Goal: Task Accomplishment & Management: Complete application form

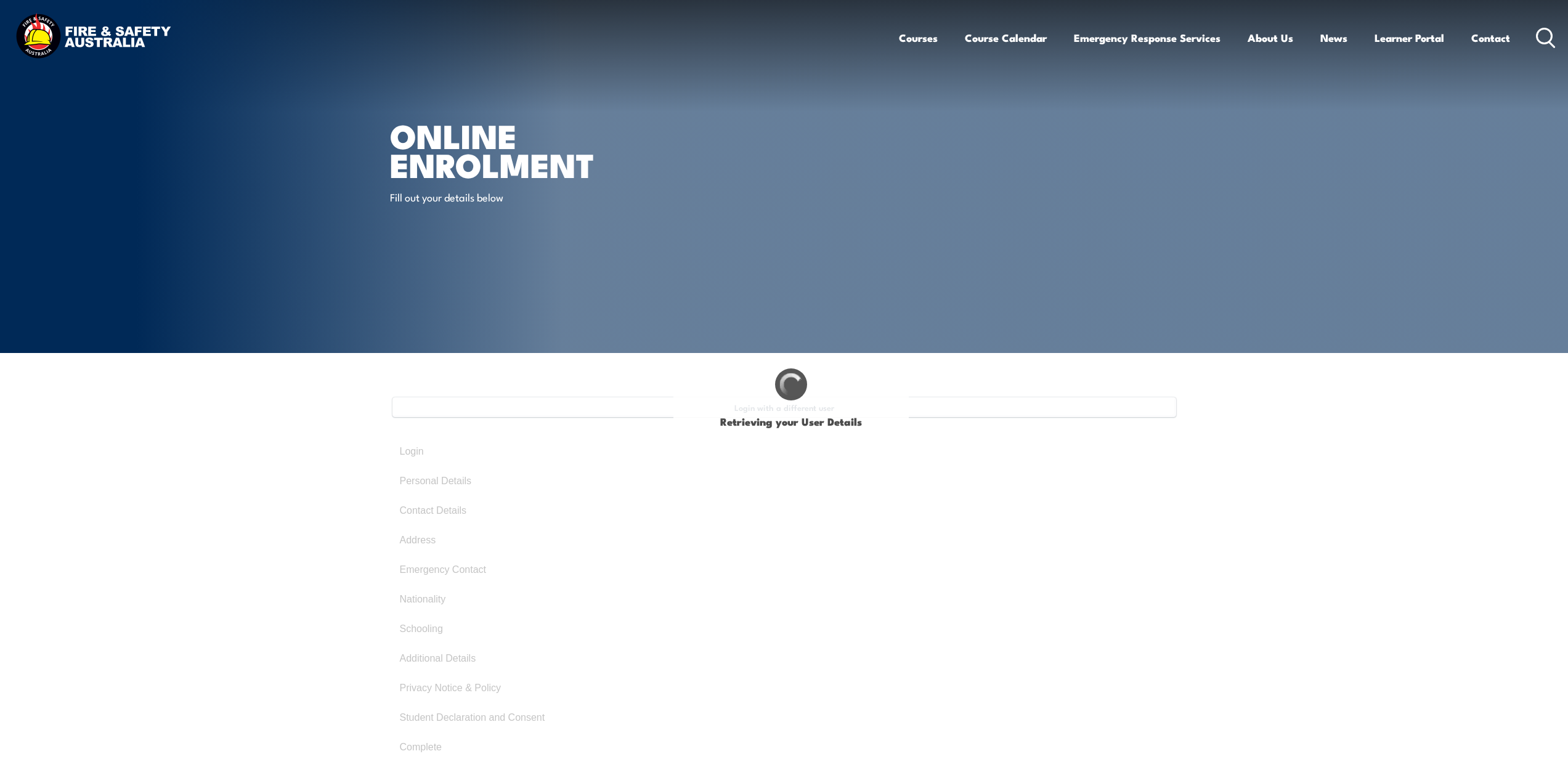
select select "Mr"
type input "Herayriandi"
type input "Andy"
type input "Suhardi"
type input "November 22, 1992"
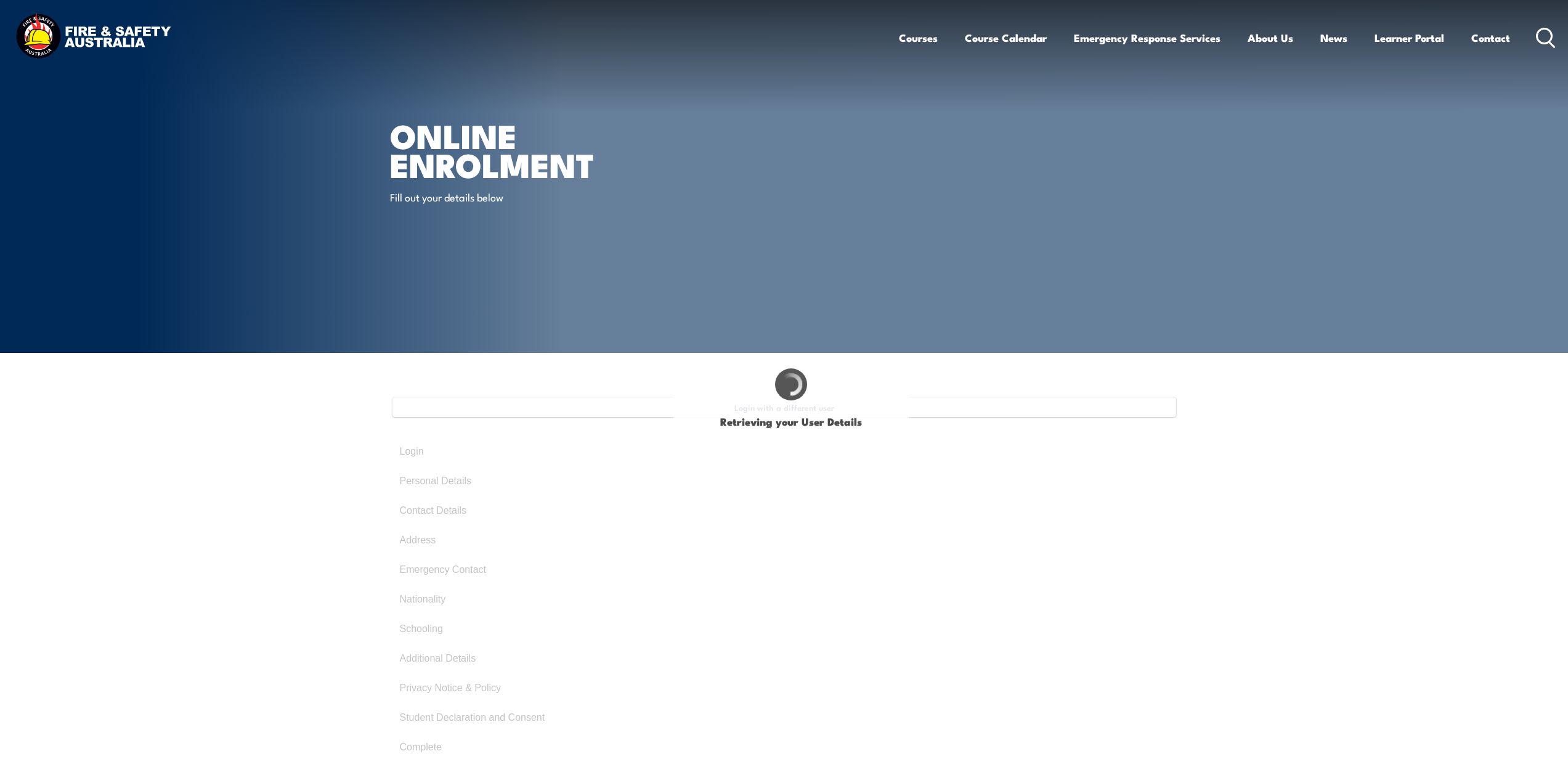
select select "M"
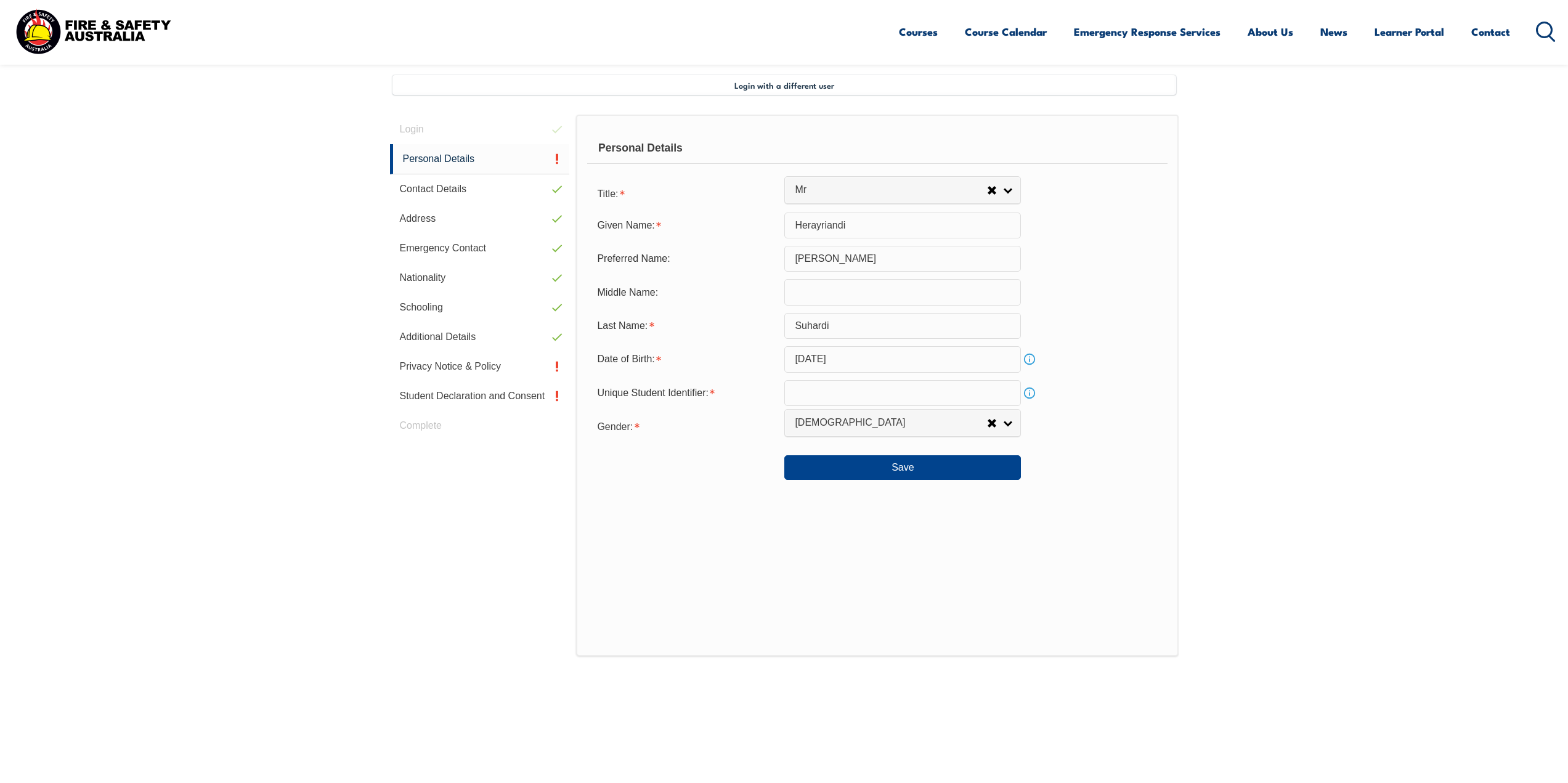
scroll to position [336, 0]
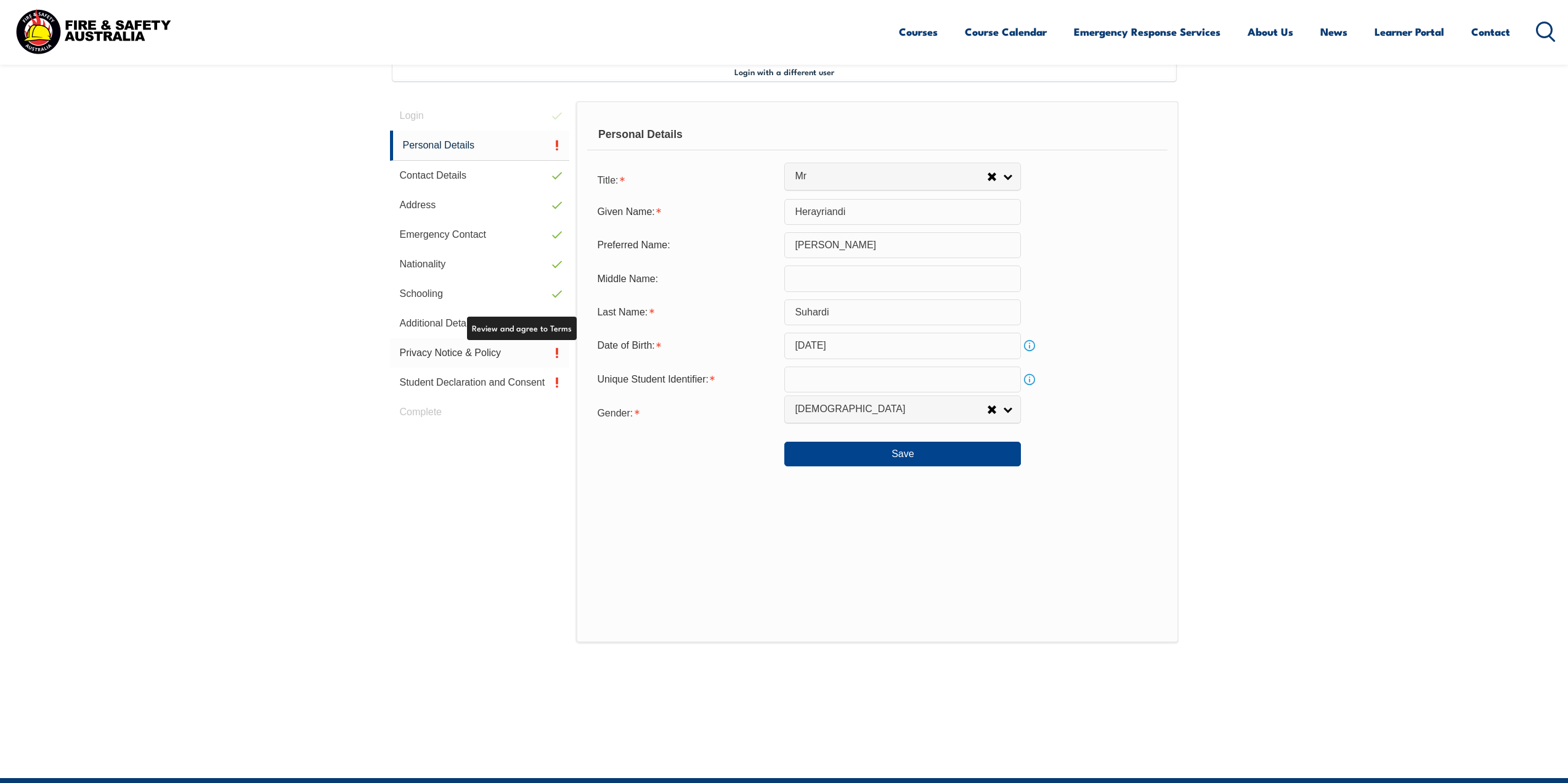
click at [524, 356] on link "Privacy Notice & Policy" at bounding box center [480, 353] width 180 height 29
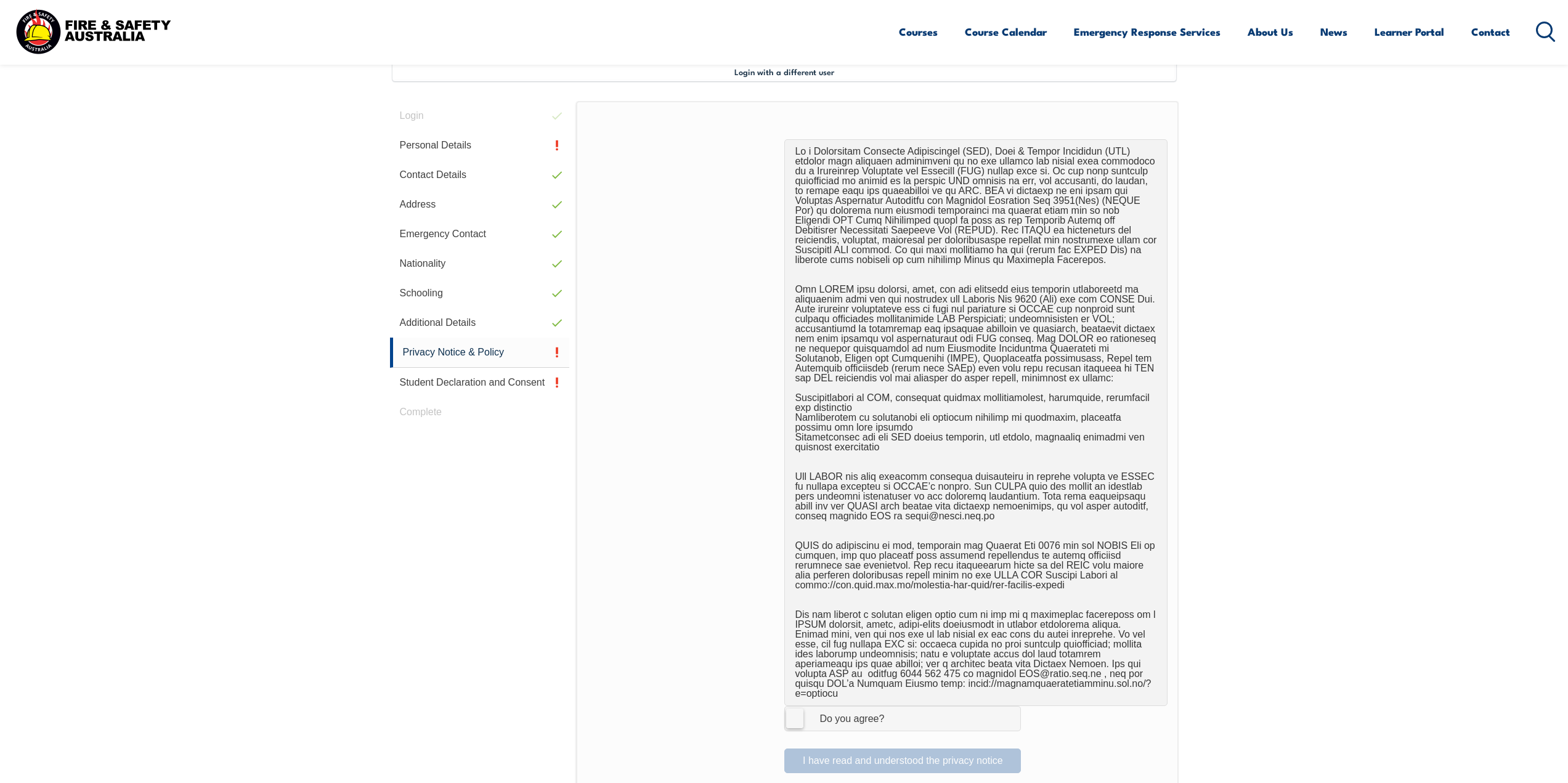
click at [789, 719] on span "I Agree Do you agree?" at bounding box center [839, 718] width 109 height 23
click at [894, 719] on input "I Agree Do you agree?" at bounding box center [904, 718] width 21 height 23
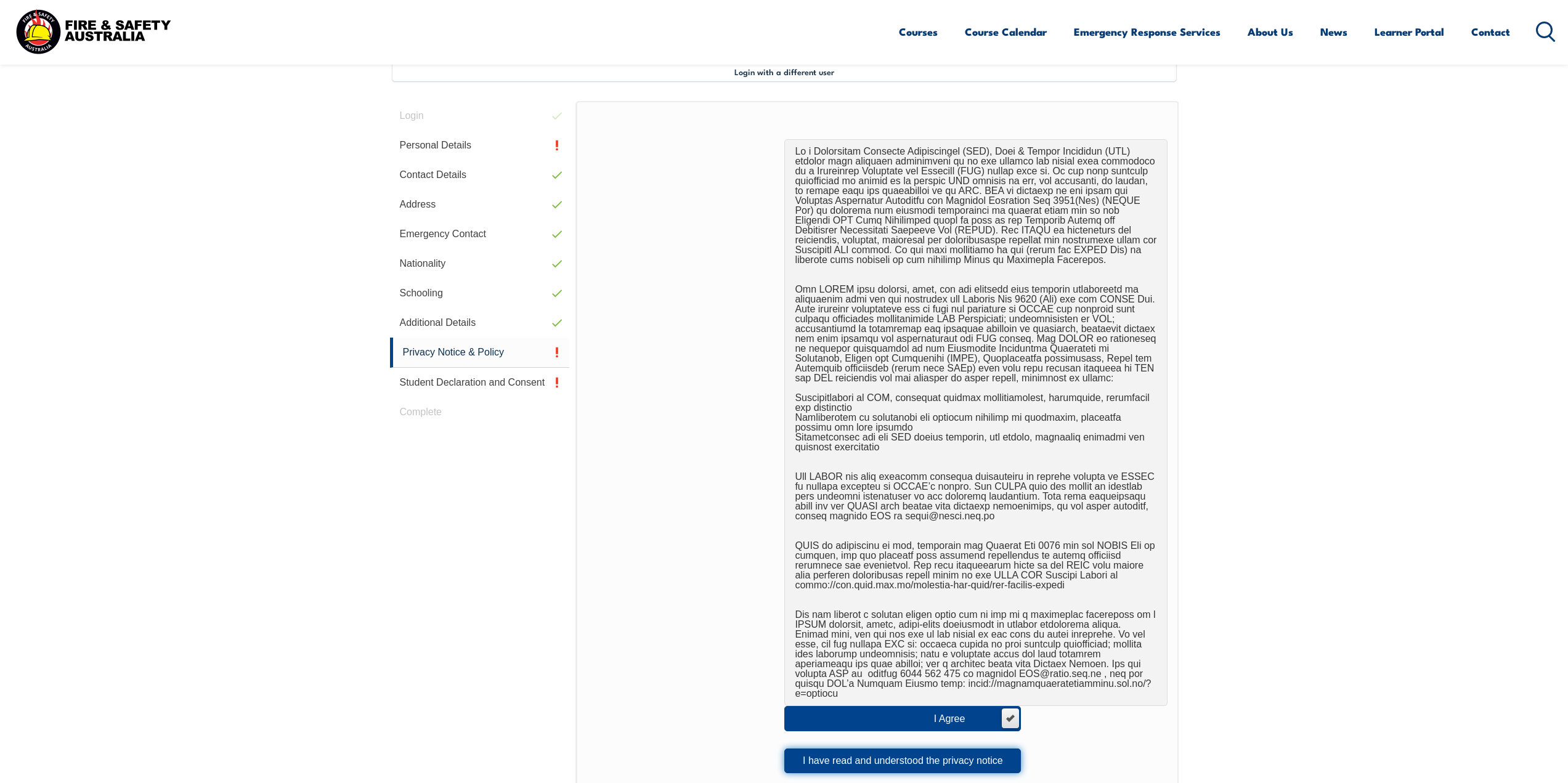
click at [850, 758] on button "I have read and understood the privacy notice" at bounding box center [903, 761] width 236 height 25
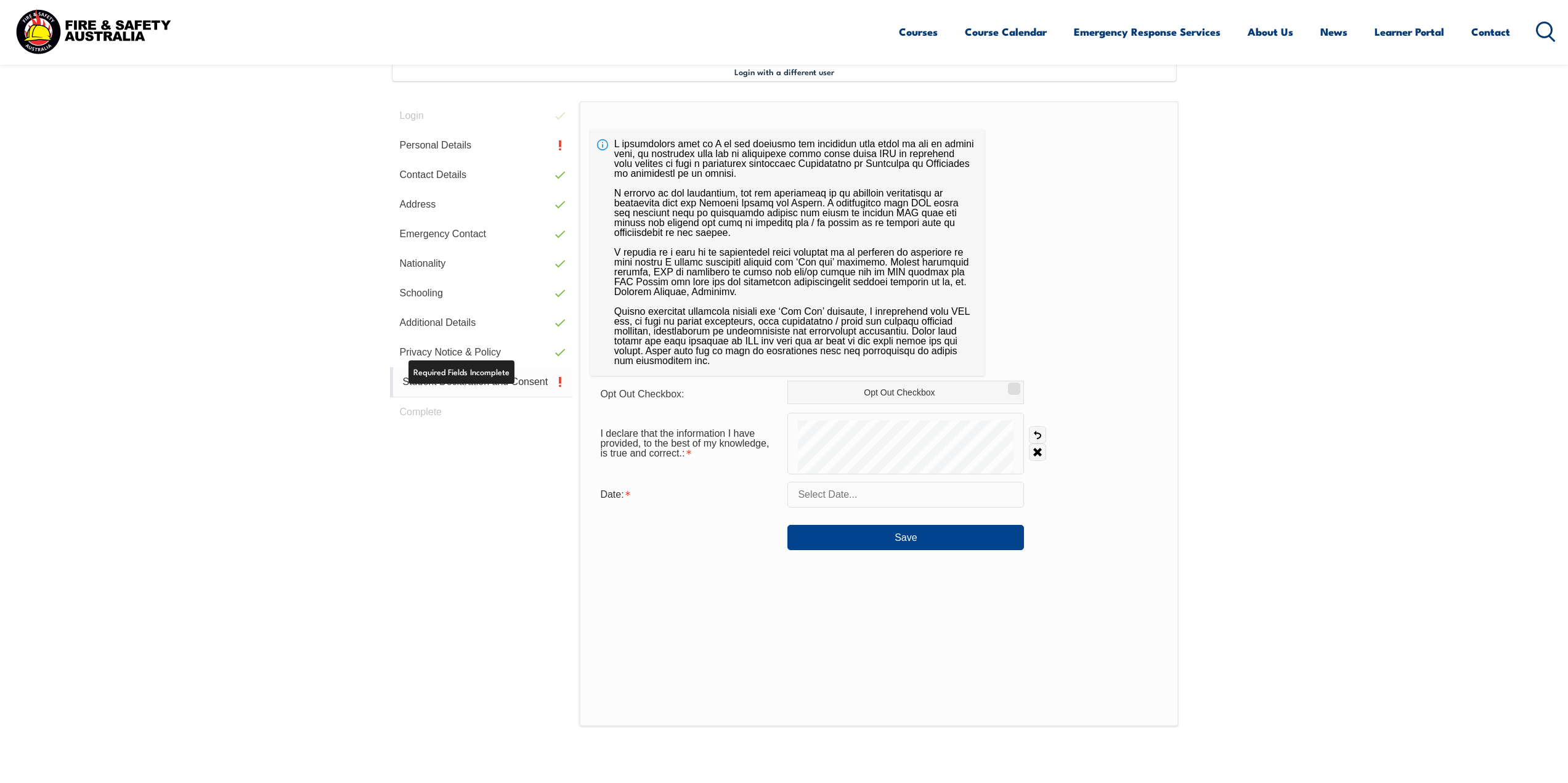
click at [502, 380] on link "Student Declaration and Consent" at bounding box center [482, 382] width 183 height 30
click at [1016, 385] on input "Opt Out Checkbox" at bounding box center [1012, 384] width 7 height 2
checkbox input "true"
click at [876, 495] on input "text" at bounding box center [905, 494] width 236 height 26
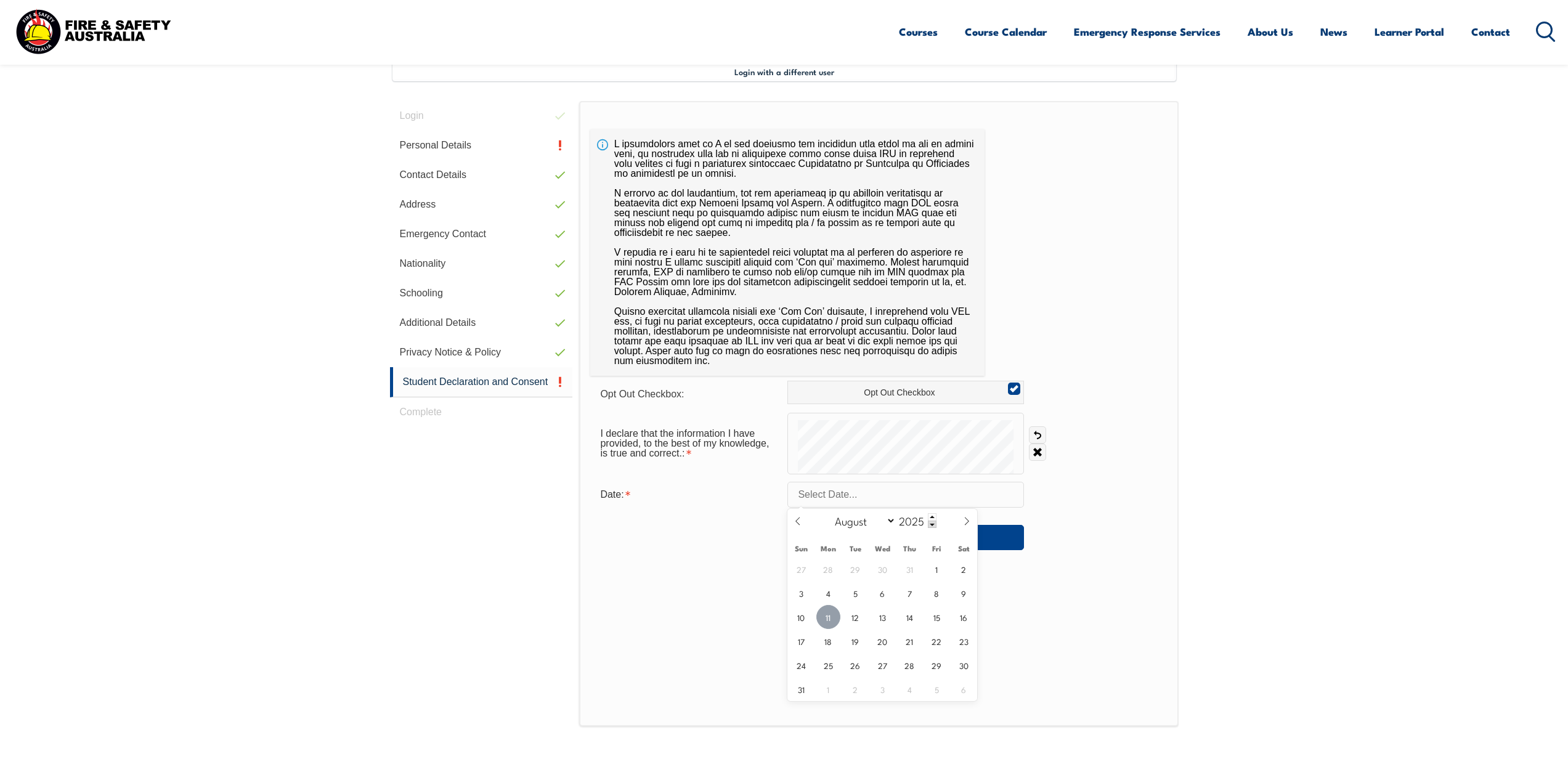
click at [832, 619] on span "11" at bounding box center [829, 617] width 24 height 24
type input "August 11, 2025"
click at [951, 543] on button "Save" at bounding box center [905, 537] width 236 height 25
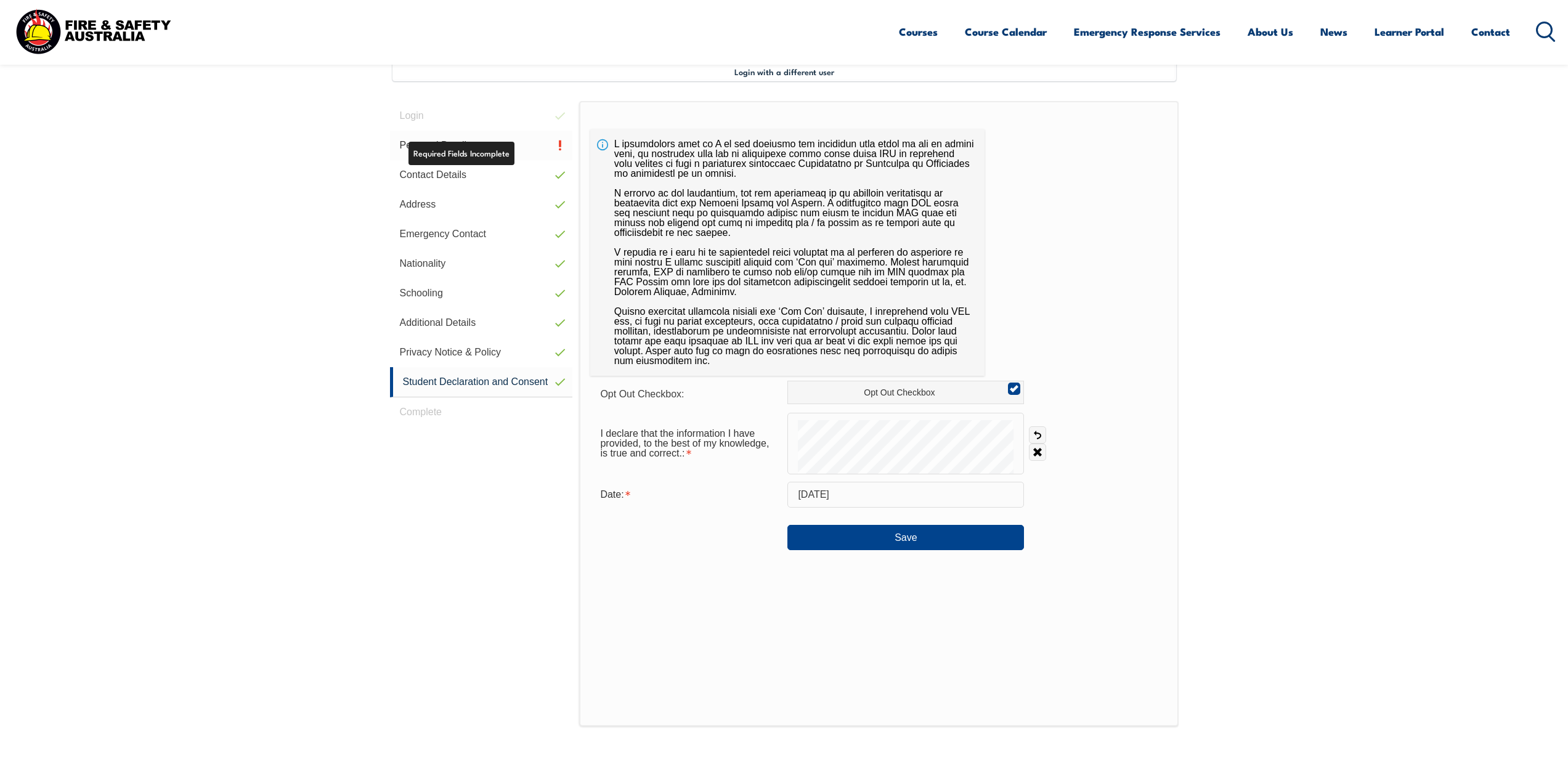
click at [501, 148] on link "Personal Details" at bounding box center [482, 145] width 183 height 29
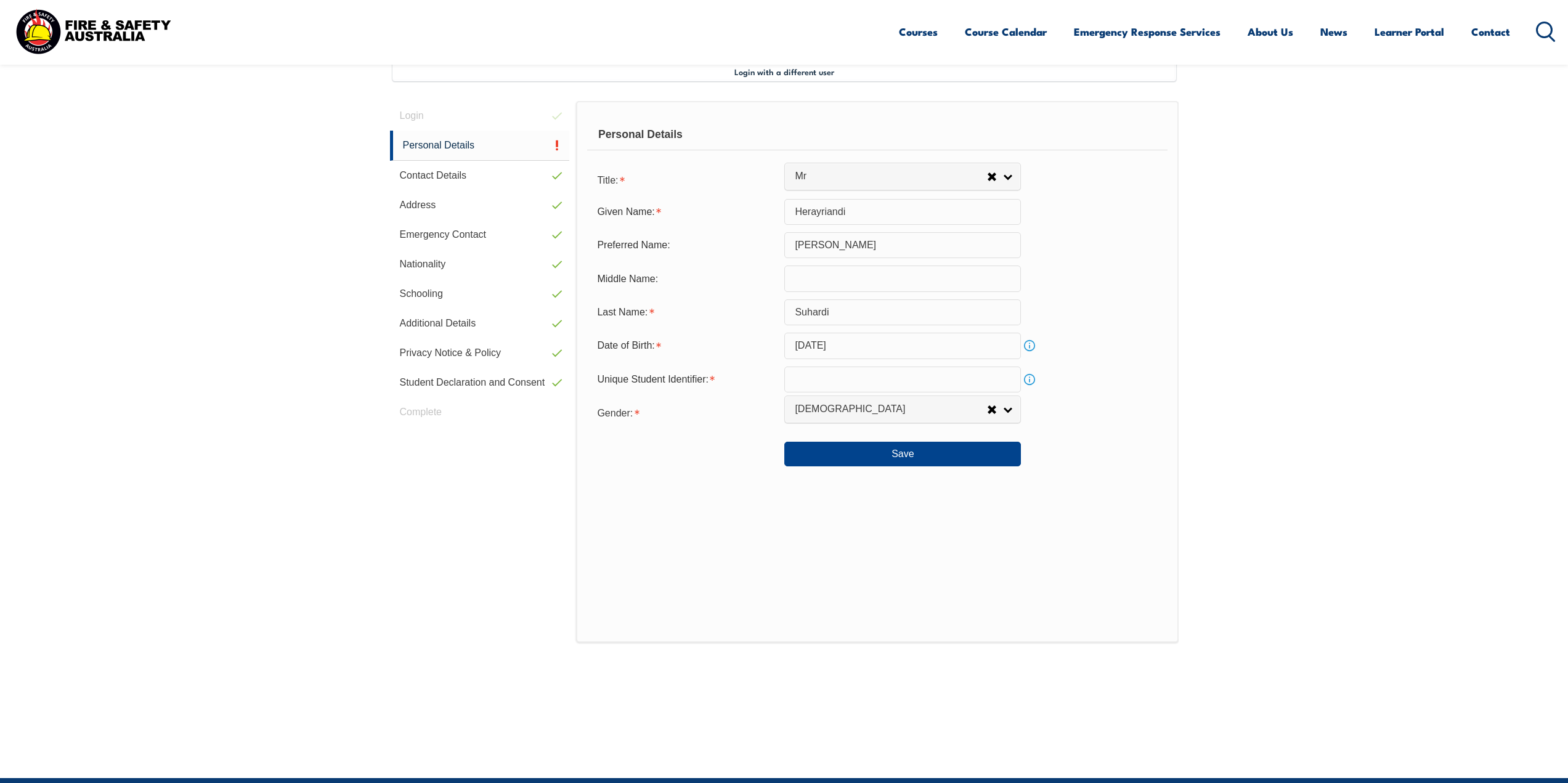
drag, startPoint x: 866, startPoint y: 375, endPoint x: 872, endPoint y: 378, distance: 6.7
click at [872, 378] on input "text" at bounding box center [903, 380] width 236 height 26
drag, startPoint x: 1031, startPoint y: 384, endPoint x: 1053, endPoint y: 384, distance: 22.0
click at [1032, 384] on link "Info" at bounding box center [1030, 380] width 18 height 18
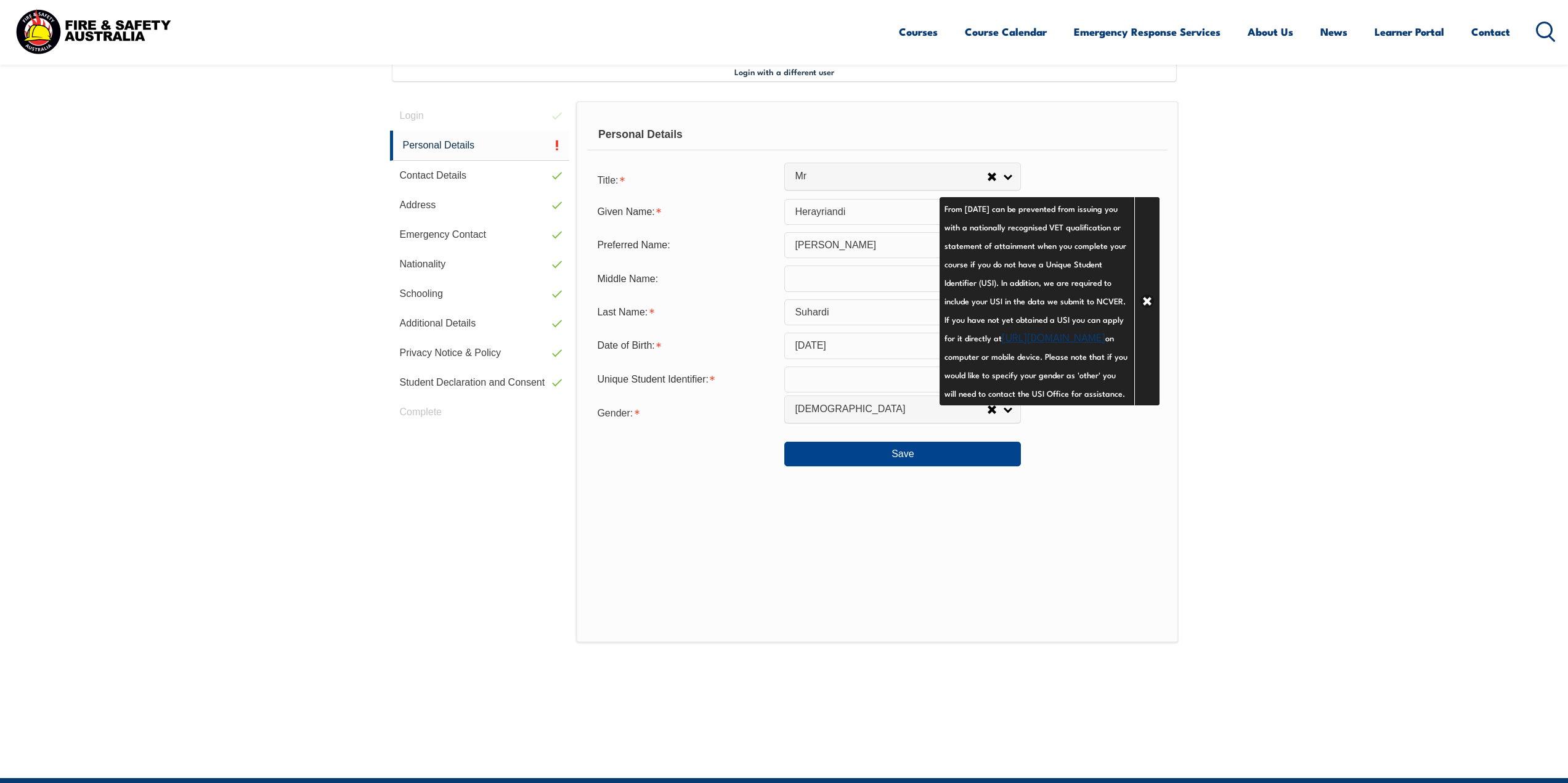
click at [1039, 344] on link "https://www.usi.gov.au/your-usi/create-usi" at bounding box center [1054, 336] width 103 height 15
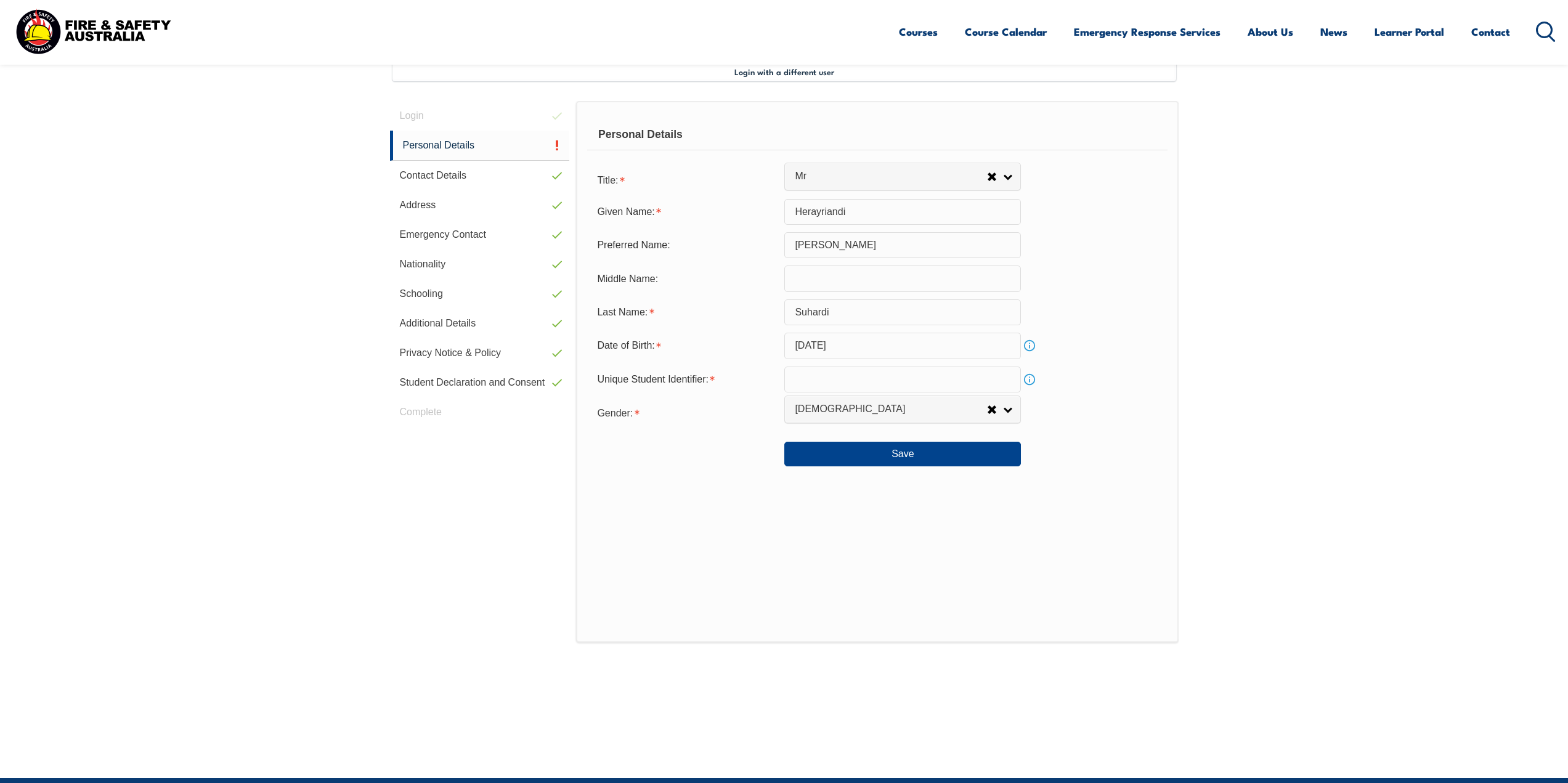
click at [820, 374] on input "text" at bounding box center [903, 380] width 236 height 26
paste input "GP4UQNRK5C"
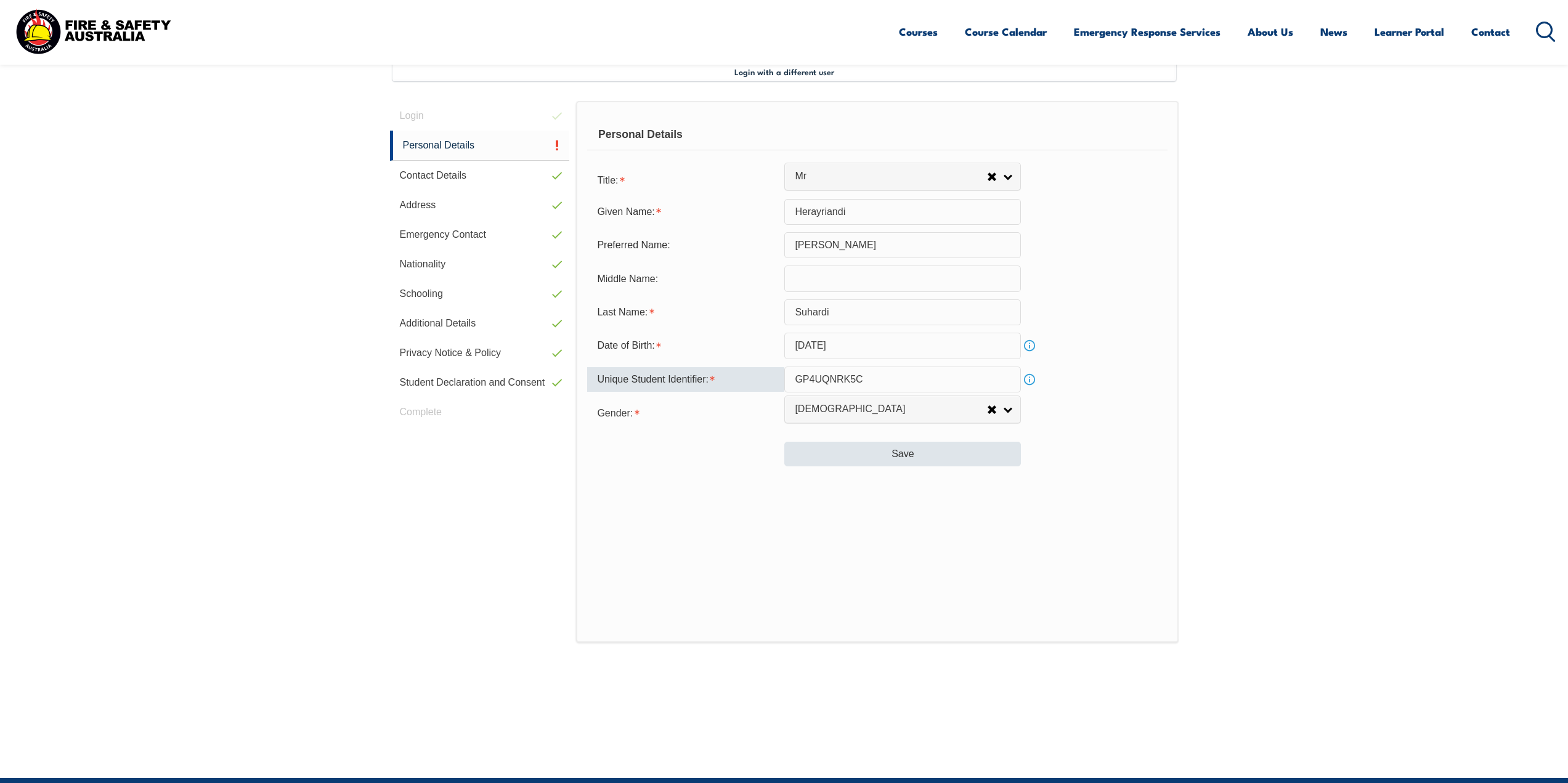
type input "GP4UQNRK5C"
click at [913, 447] on button "Save" at bounding box center [903, 454] width 236 height 25
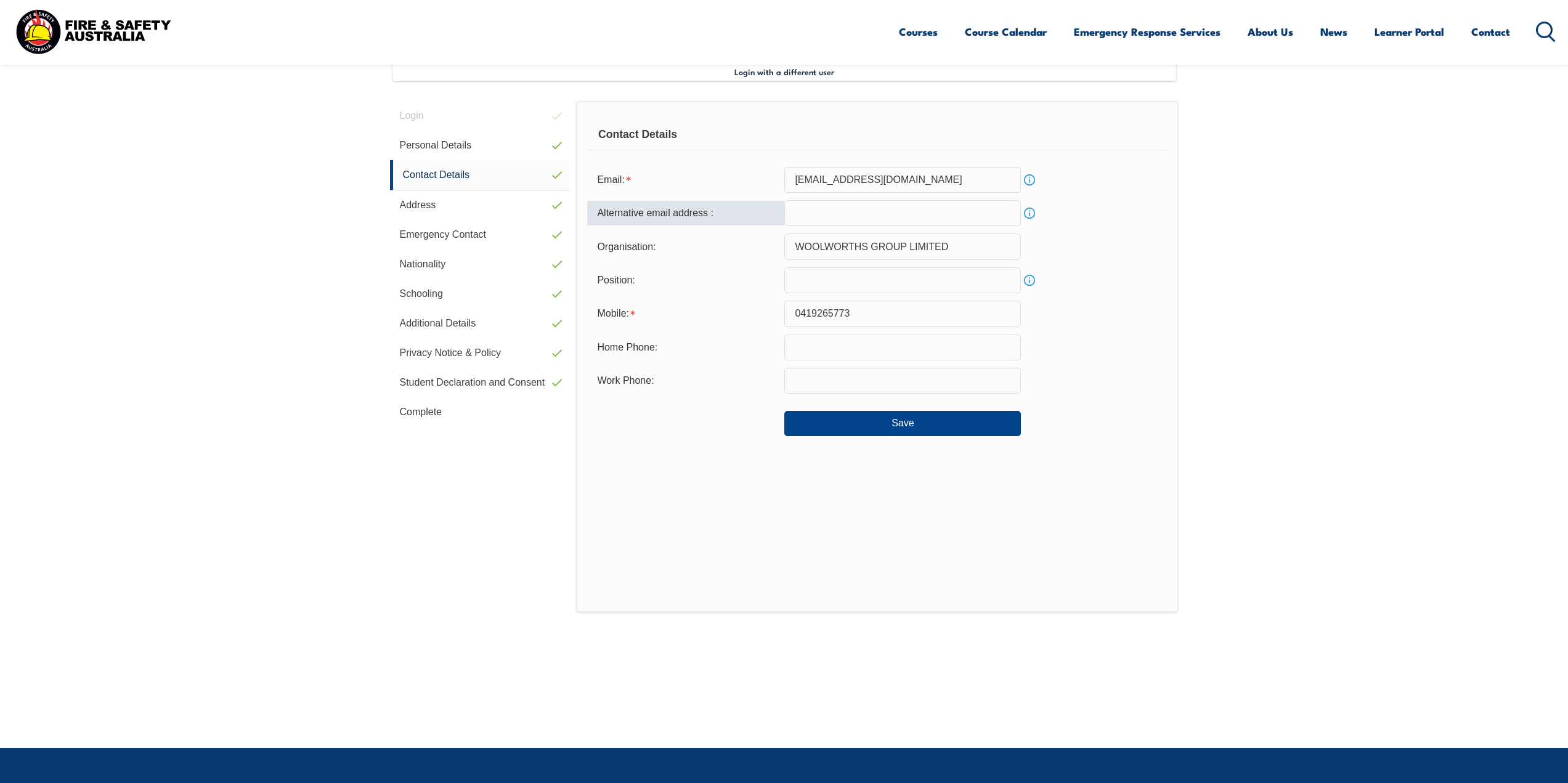
click at [874, 223] on input "email" at bounding box center [903, 213] width 236 height 26
type input "herayriandi@gmail.com"
click at [829, 282] on input "text" at bounding box center [903, 280] width 236 height 26
click at [1029, 277] on link "Info" at bounding box center [1030, 280] width 18 height 18
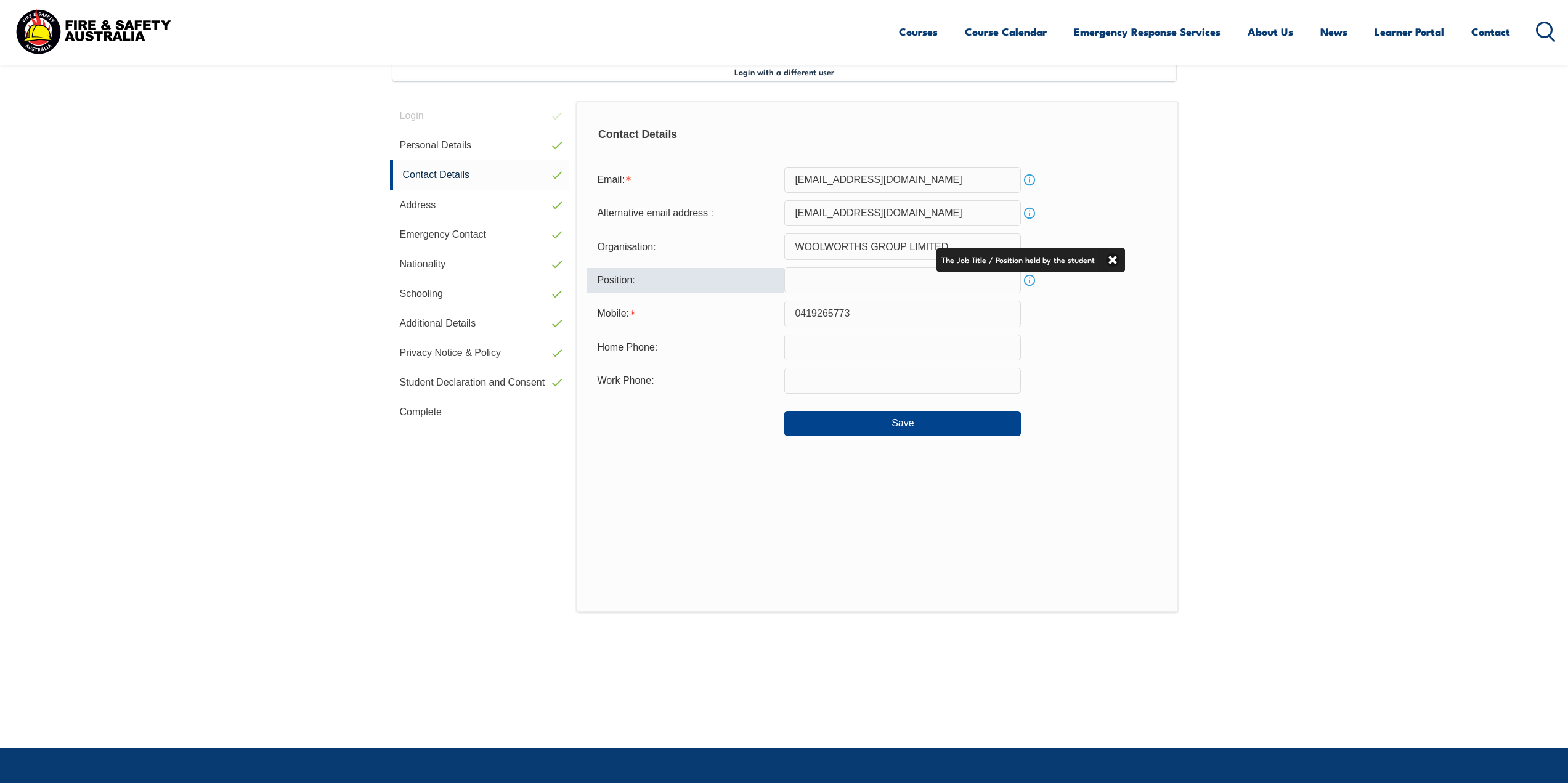
click at [875, 275] on input "text" at bounding box center [903, 280] width 236 height 26
click at [1036, 286] on link "Info" at bounding box center [1030, 280] width 18 height 18
click at [886, 284] on input "text" at bounding box center [903, 280] width 236 height 26
type input "Store person"
click at [830, 341] on input "text" at bounding box center [903, 347] width 236 height 26
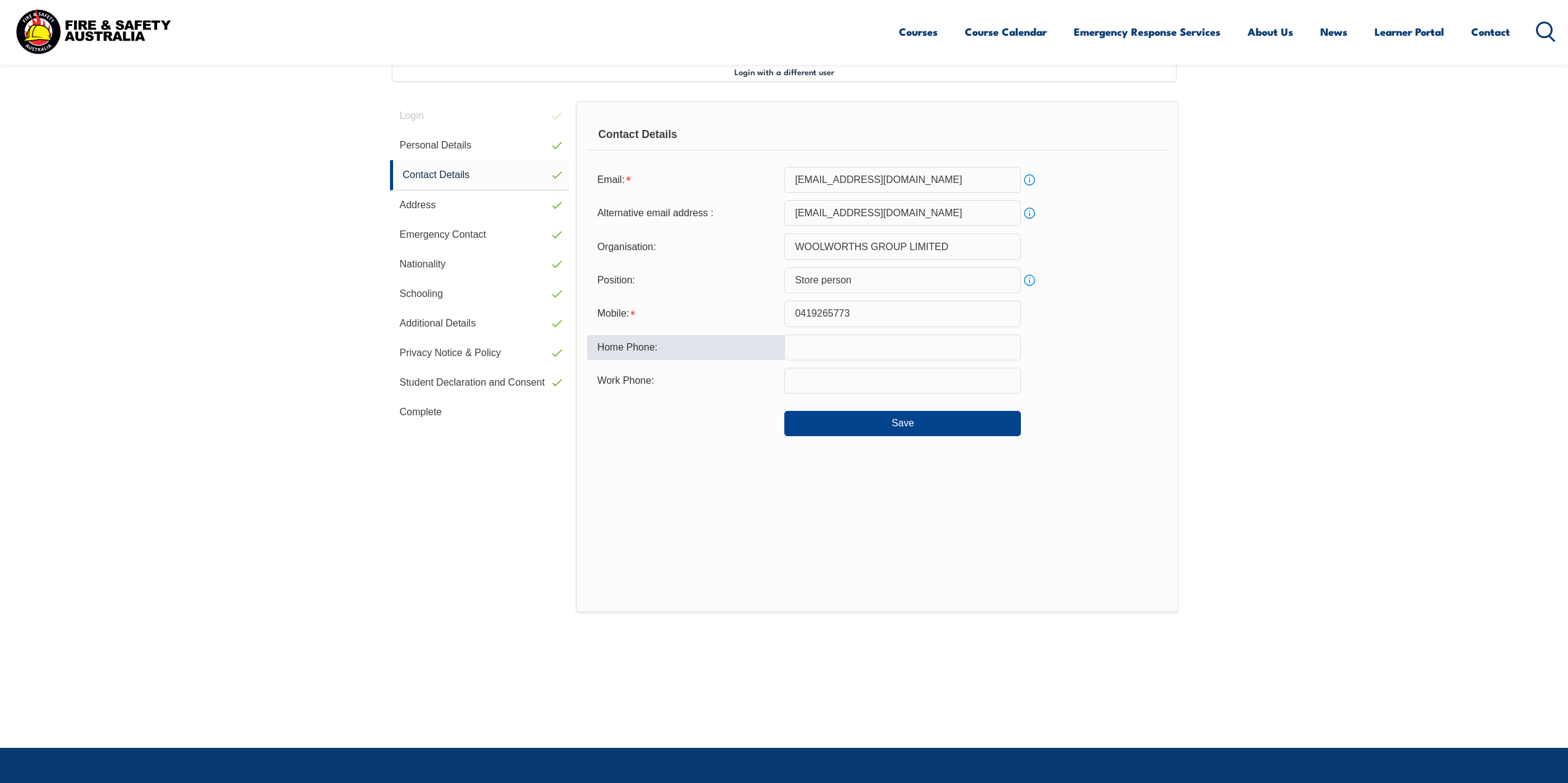
type input "0419265773"
click at [843, 379] on input "text" at bounding box center [903, 380] width 236 height 26
type input "0419265773"
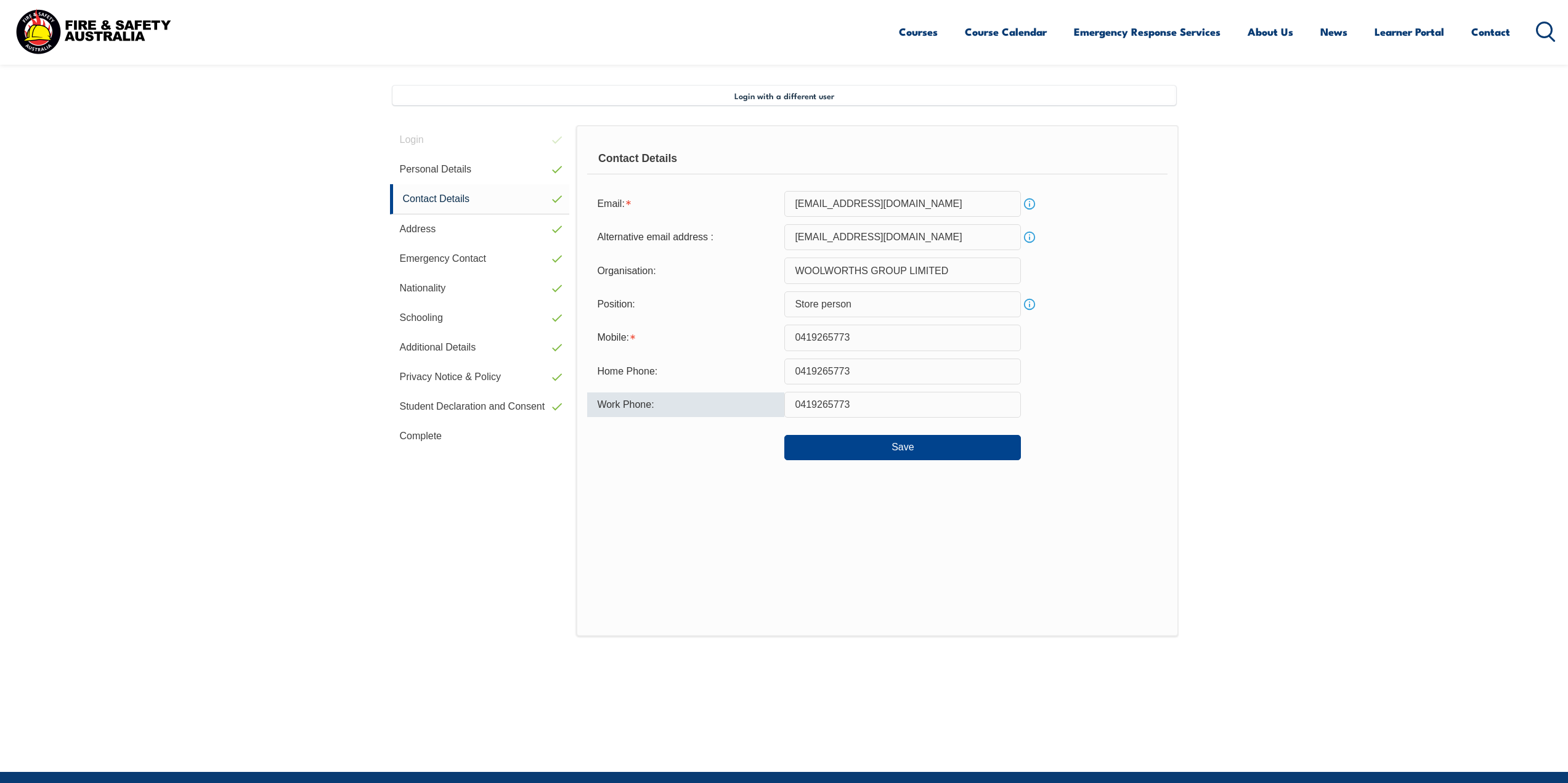
scroll to position [212, 0]
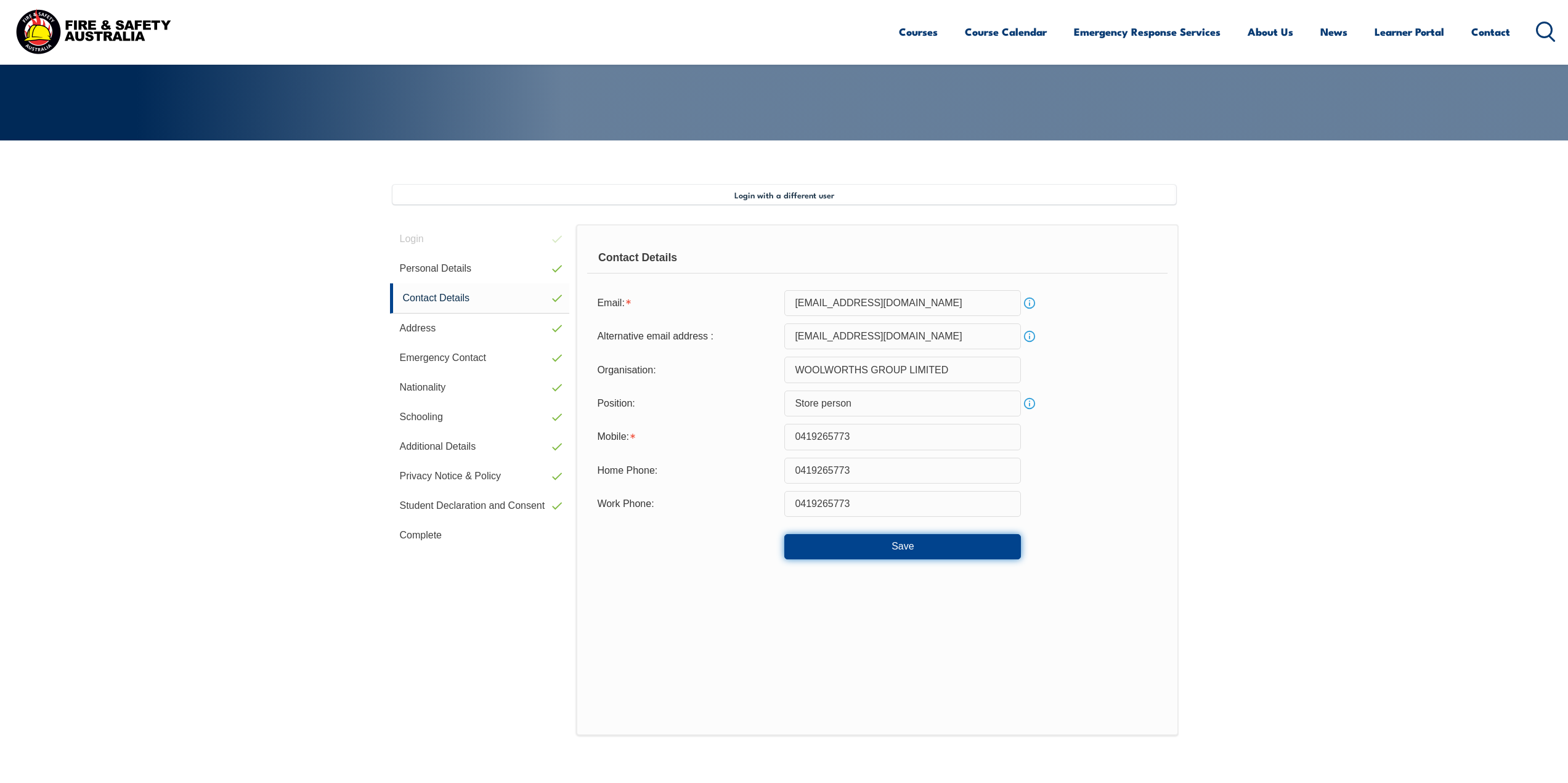
click at [883, 555] on button "Save" at bounding box center [903, 546] width 236 height 25
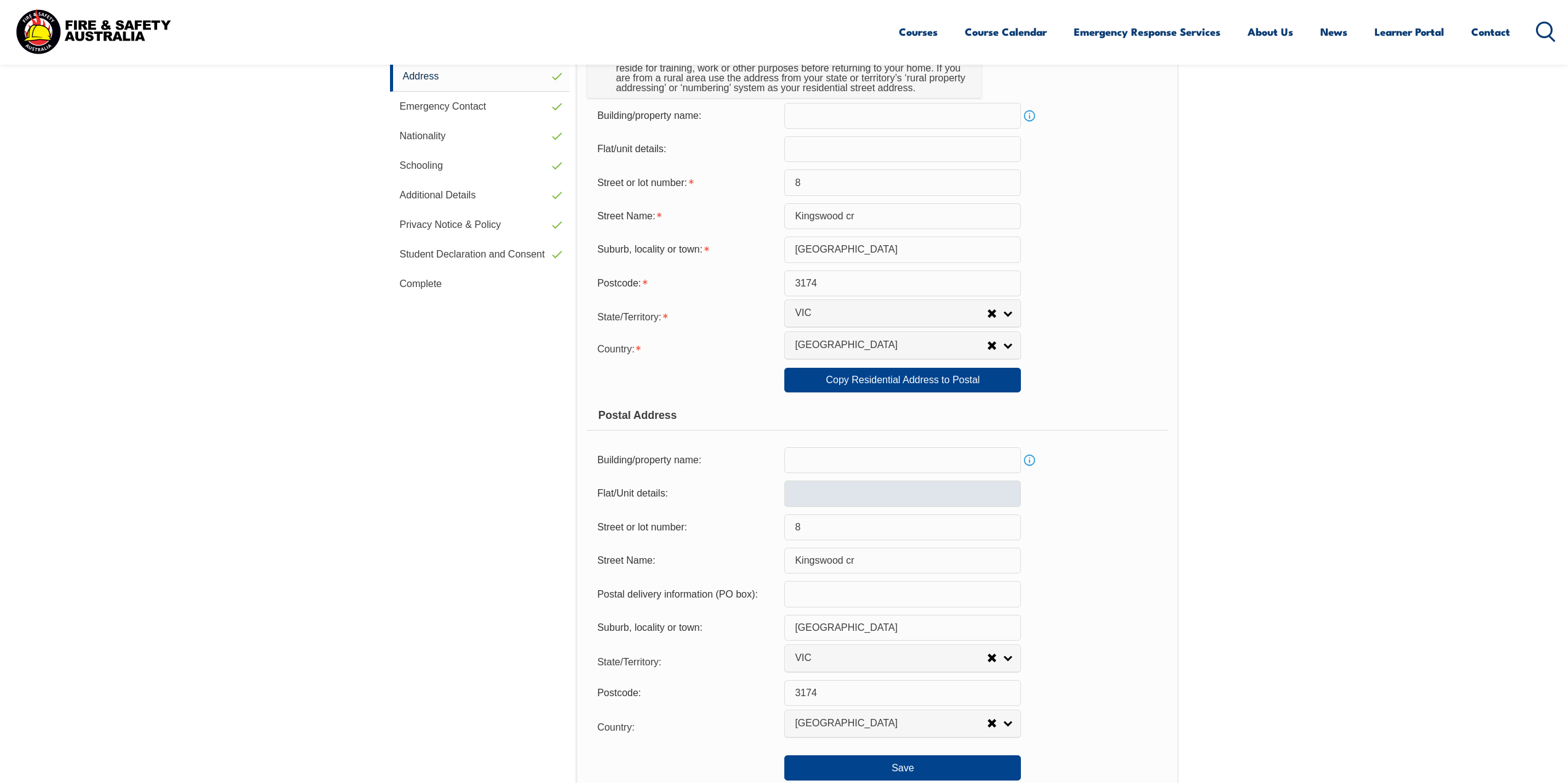
scroll to position [459, 0]
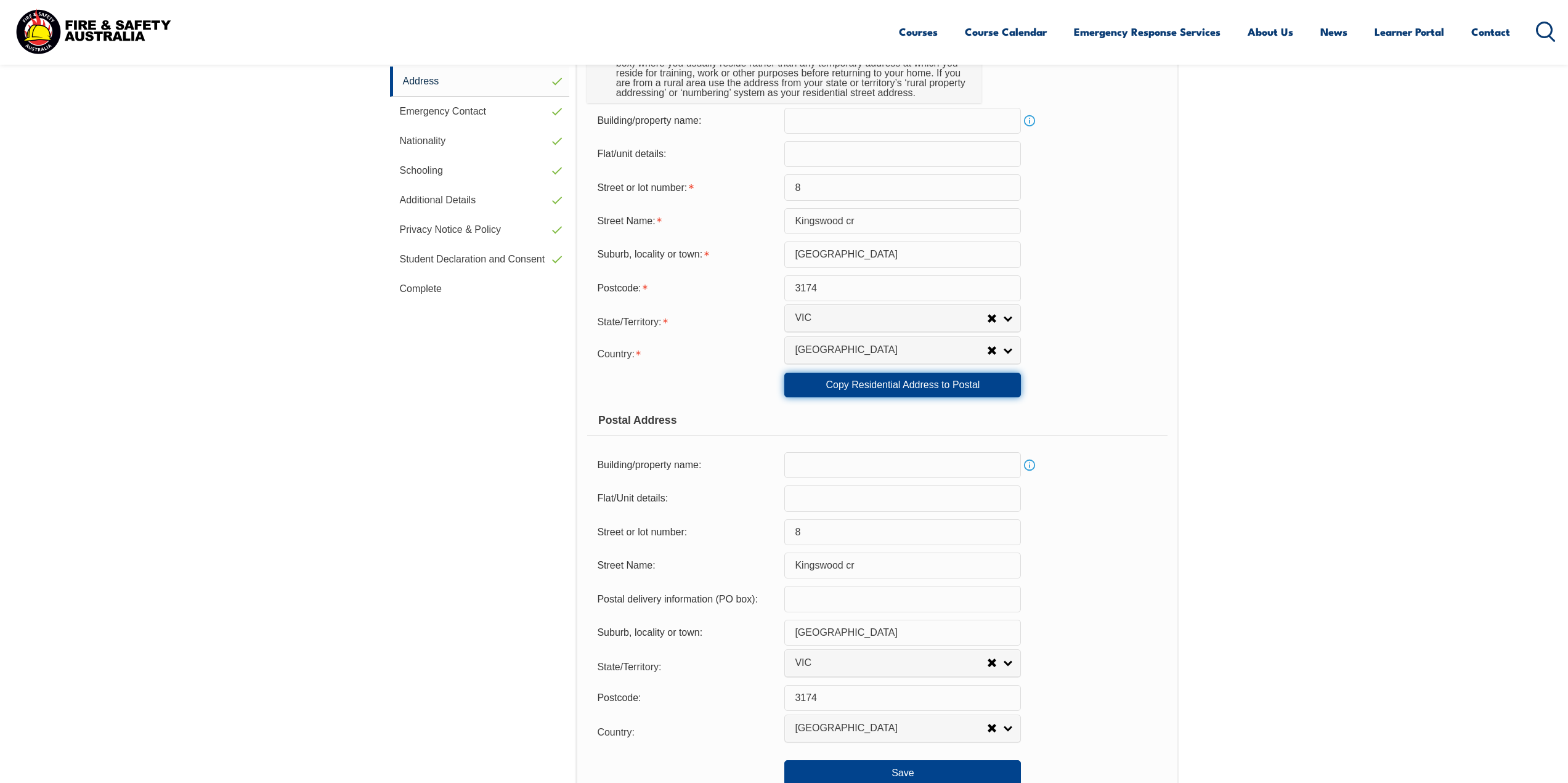
click at [930, 388] on link "Copy Residential Address to Postal" at bounding box center [903, 384] width 236 height 25
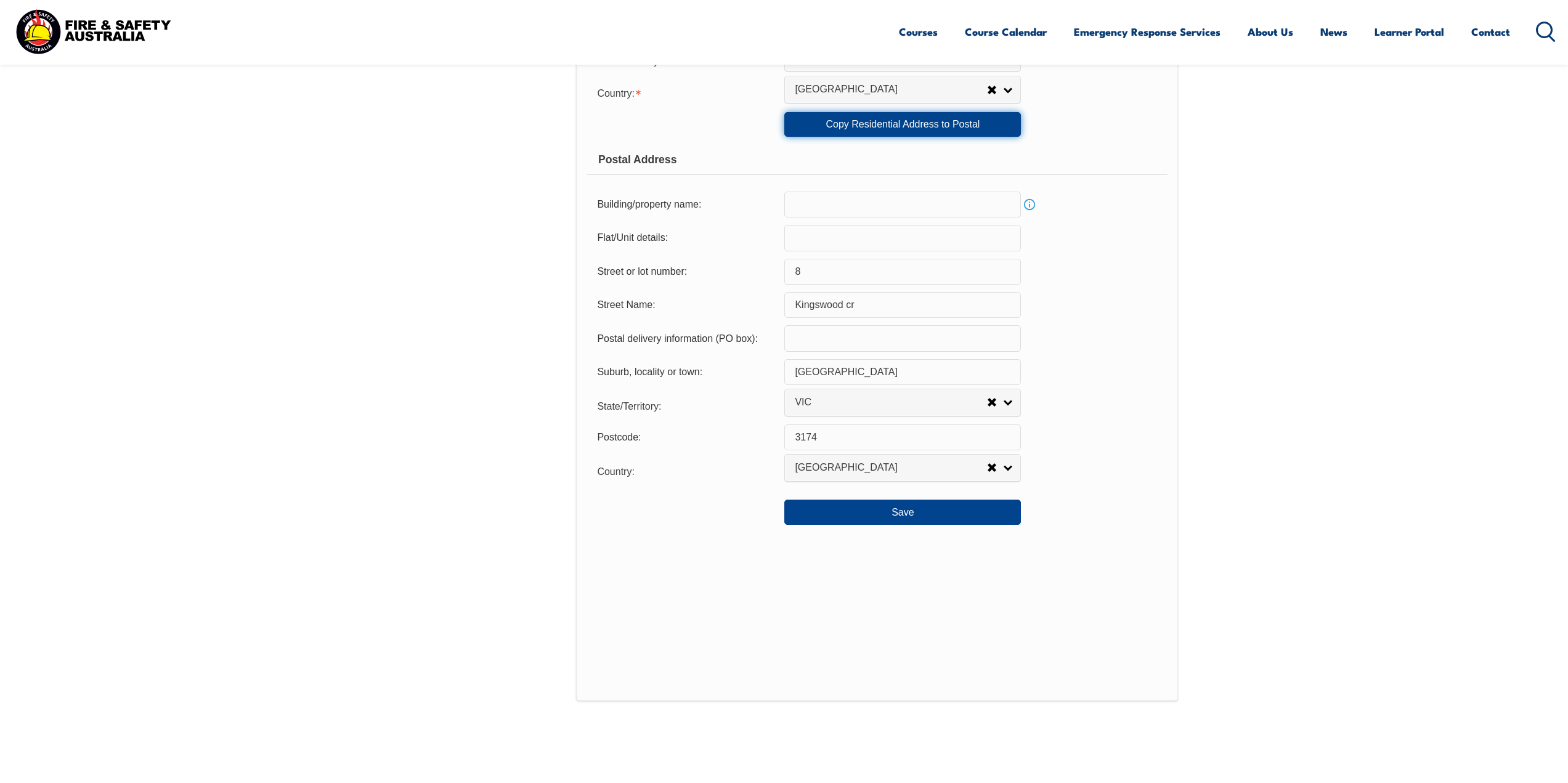
scroll to position [767, 0]
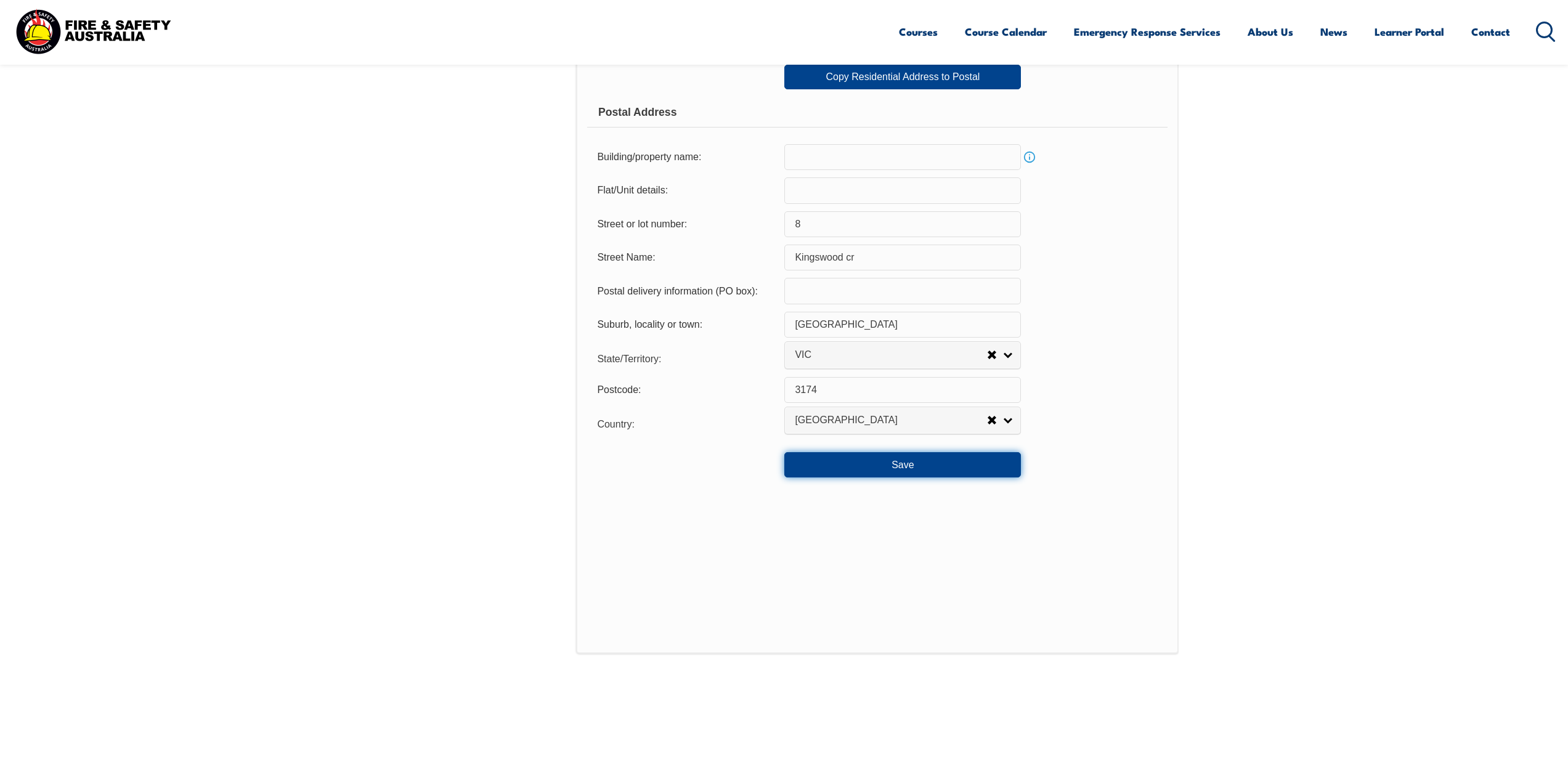
click at [896, 457] on button "Save" at bounding box center [903, 464] width 236 height 25
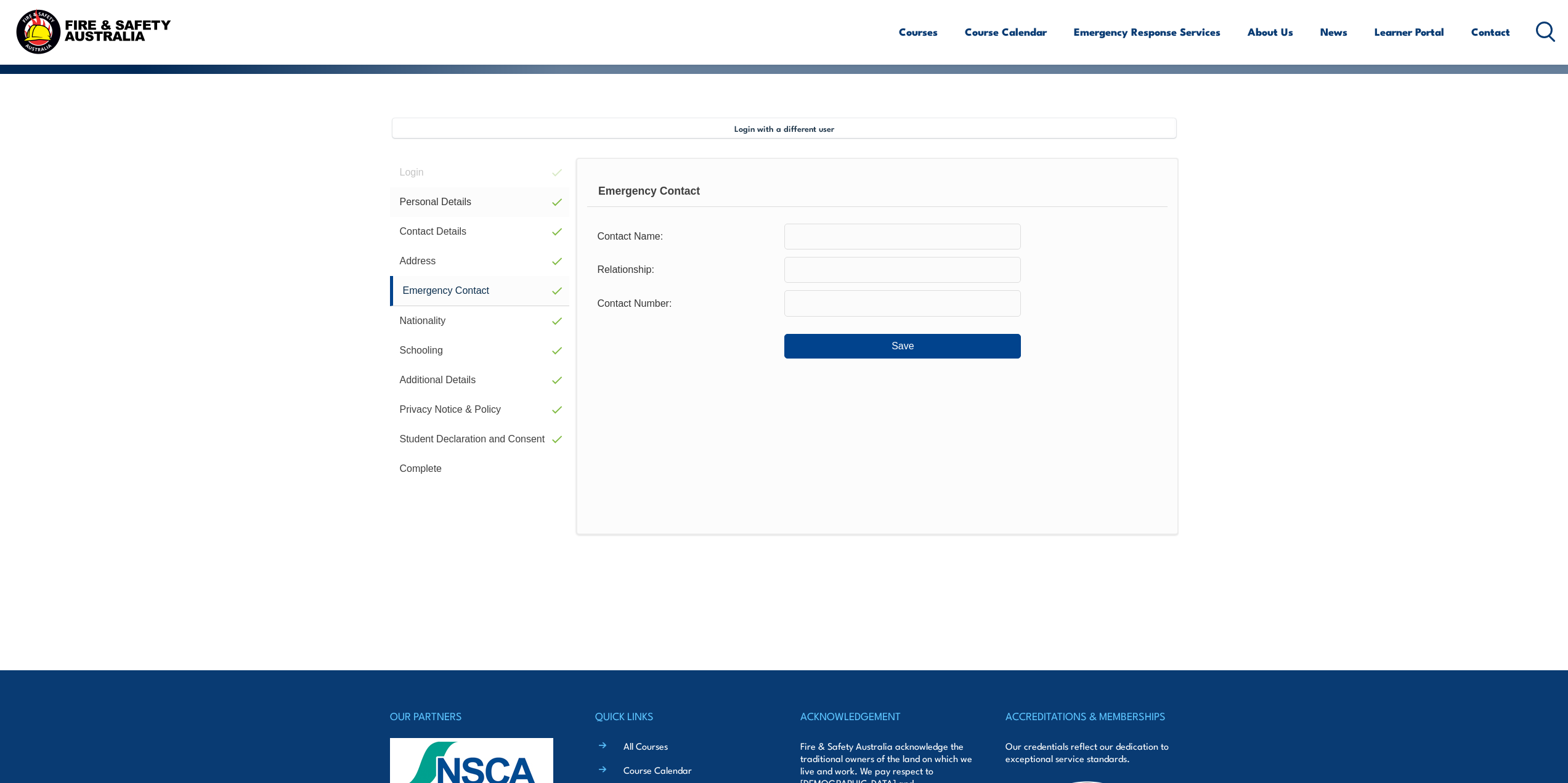
scroll to position [275, 0]
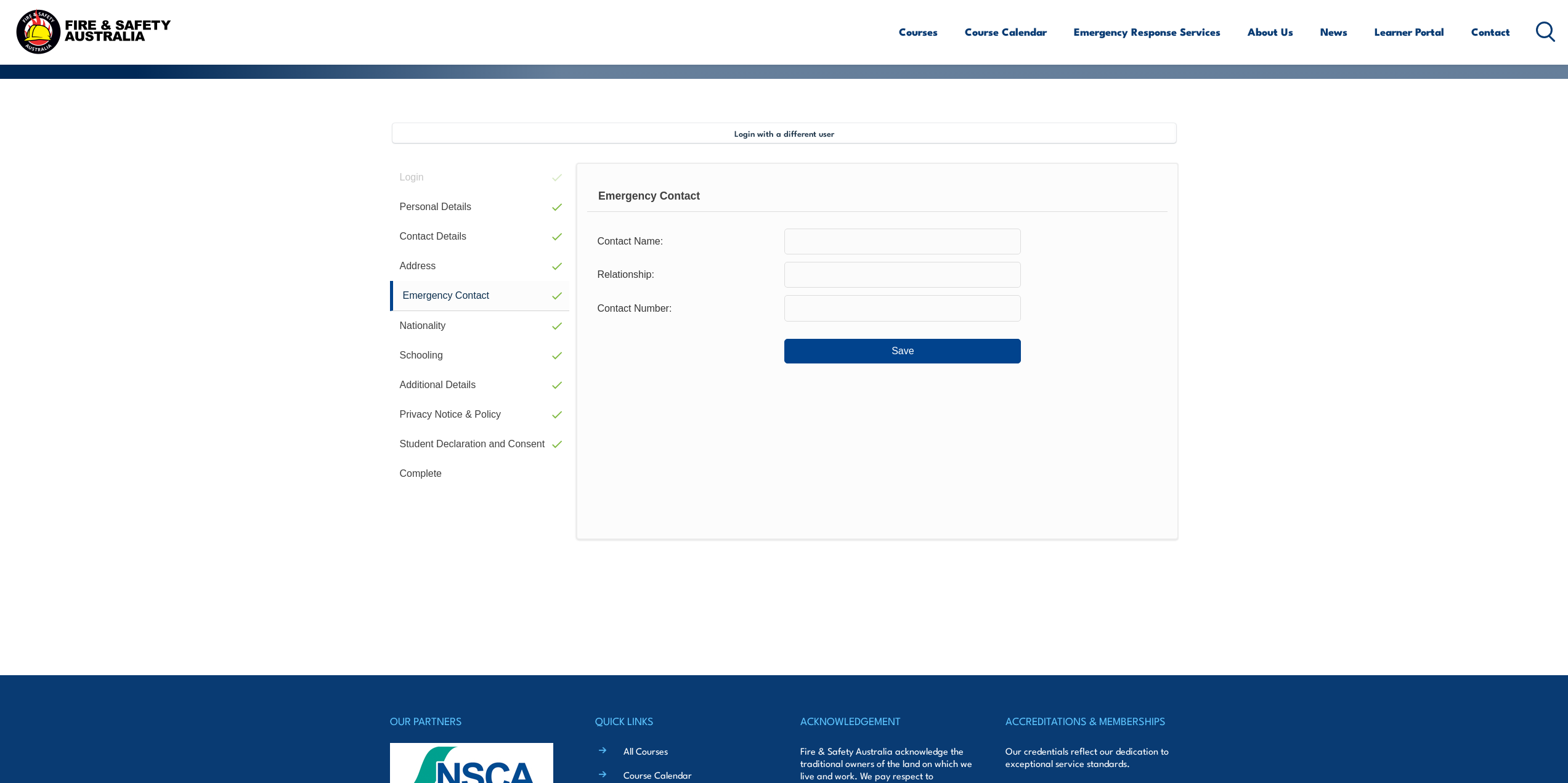
click at [802, 236] on input "text" at bounding box center [903, 241] width 236 height 26
type input "Zaris Sofia Binti Muhammad Nordin"
type input "S"
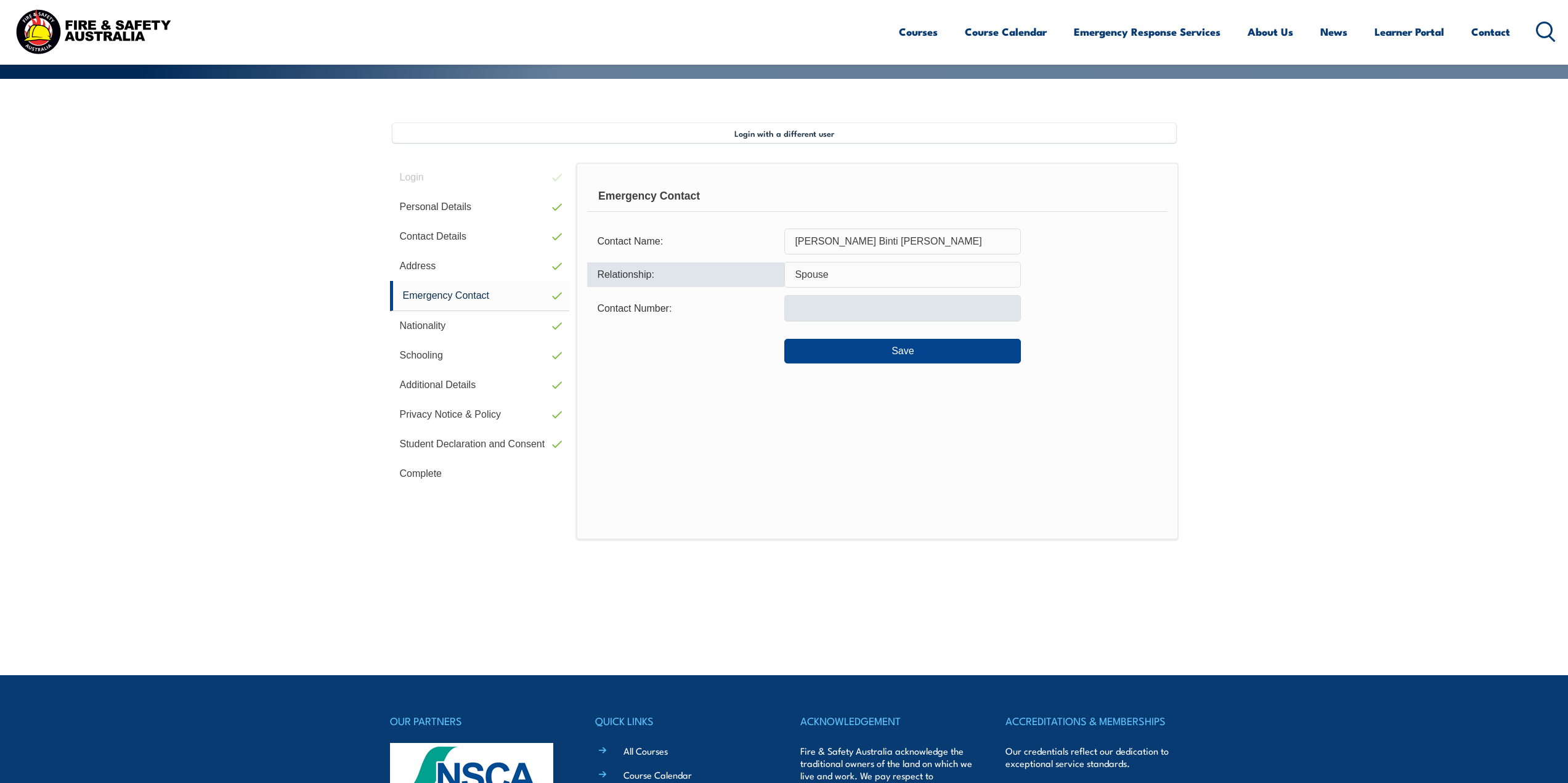
type input "Spouse"
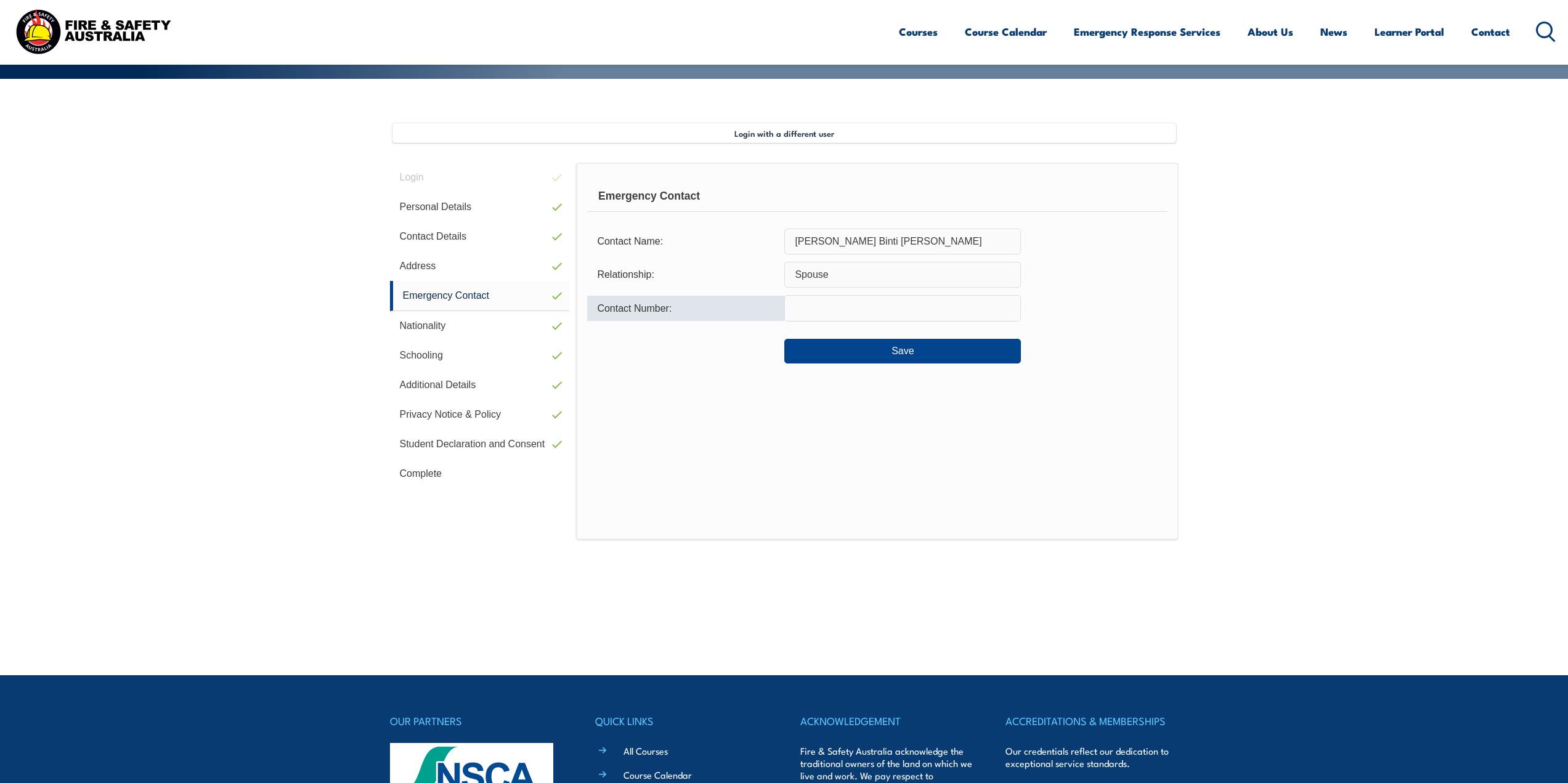
click at [885, 310] on input "text" at bounding box center [903, 308] width 236 height 26
type input "0478721570"
click at [970, 347] on button "Save" at bounding box center [903, 351] width 236 height 25
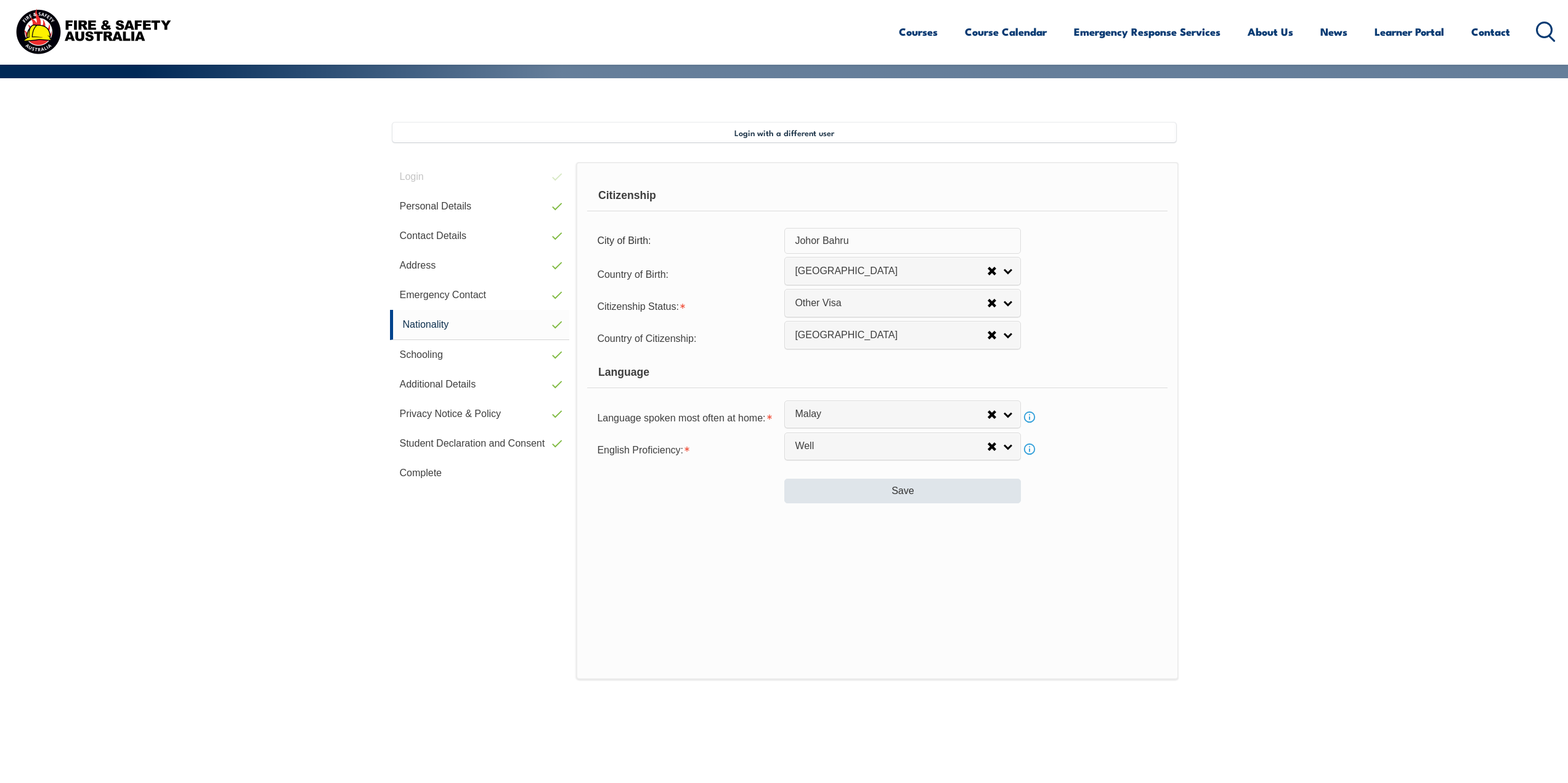
scroll to position [336, 0]
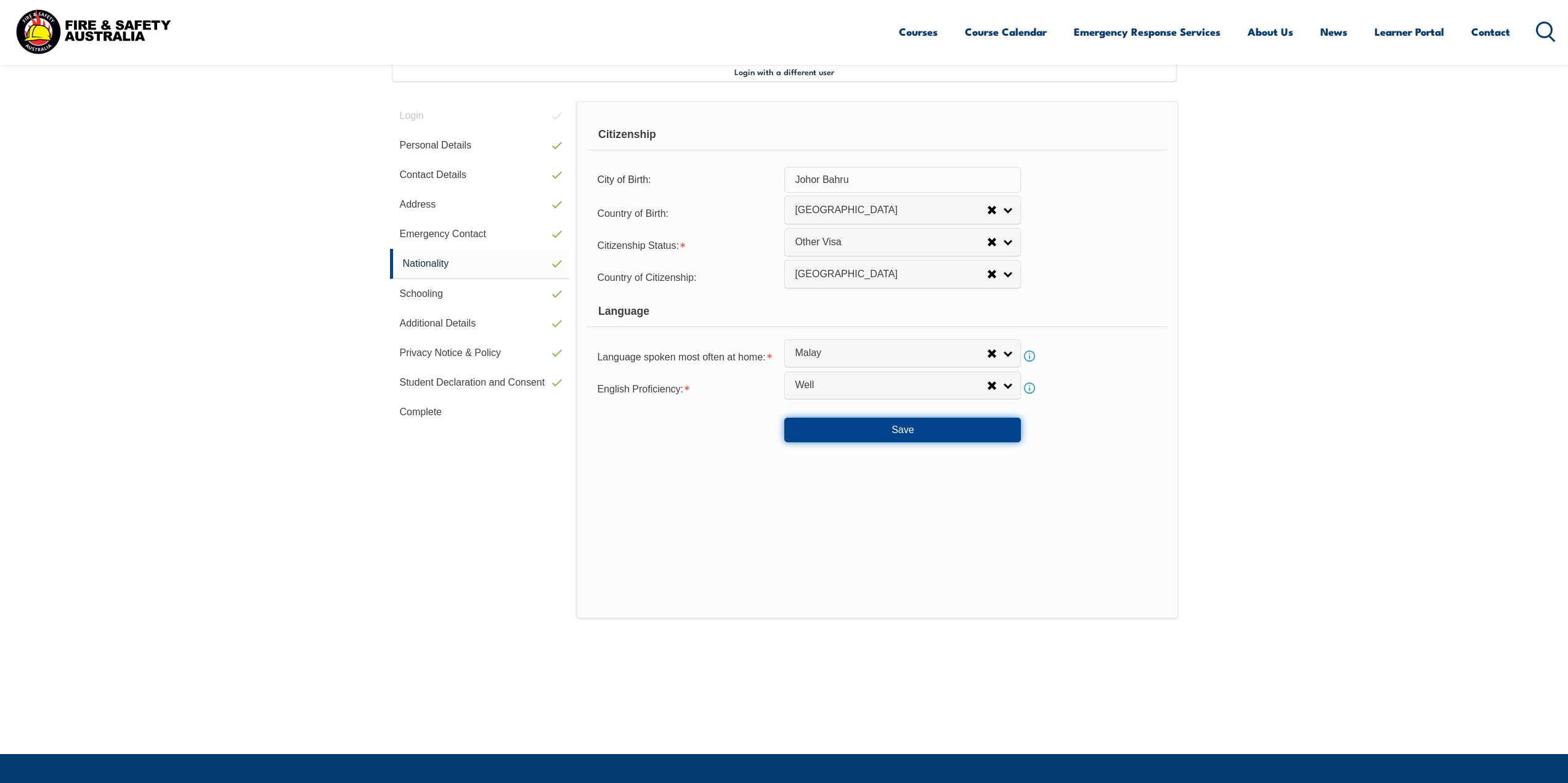
click at [921, 430] on button "Save" at bounding box center [903, 430] width 236 height 25
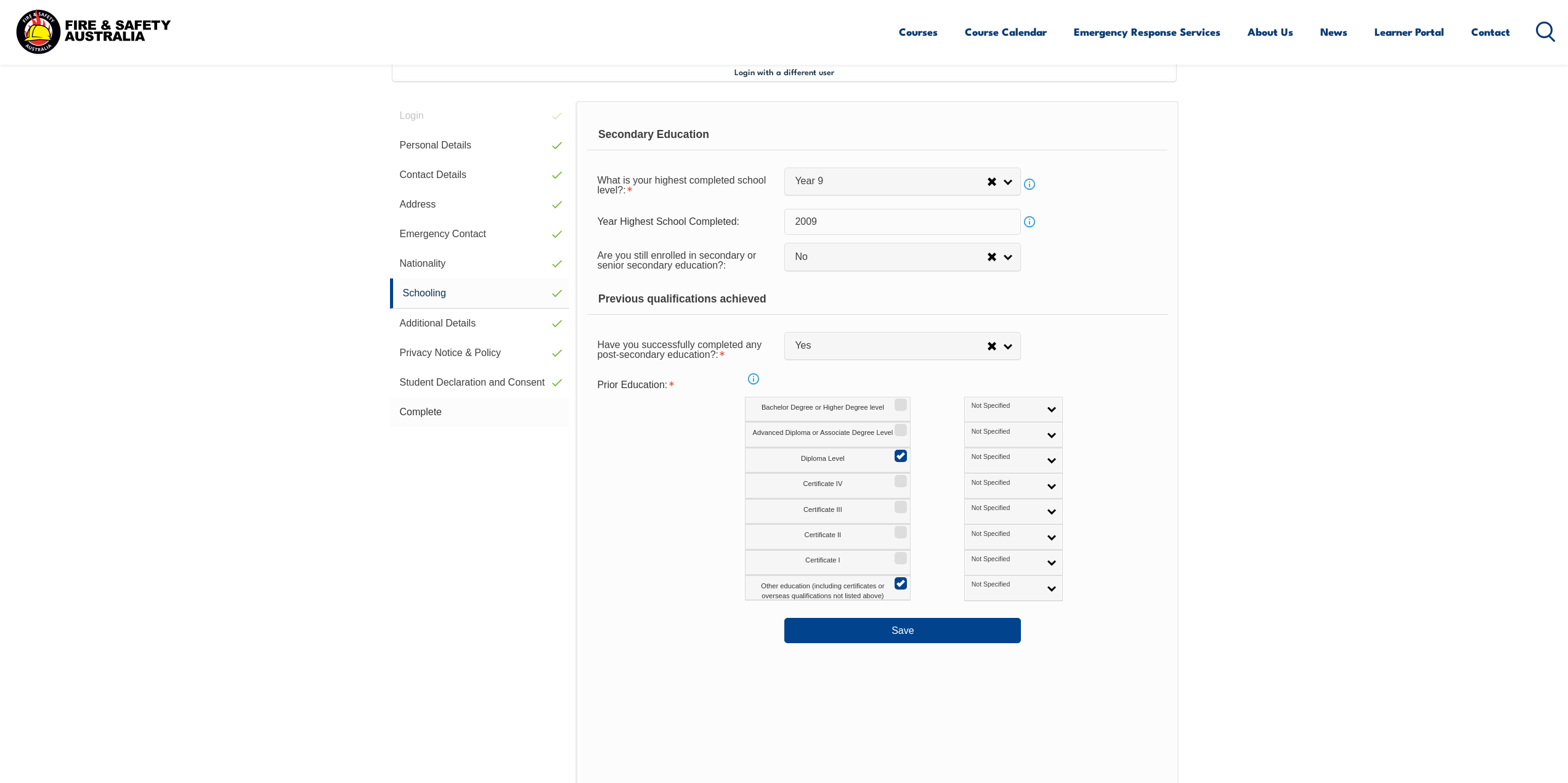
click at [479, 411] on link "Complete" at bounding box center [480, 411] width 180 height 29
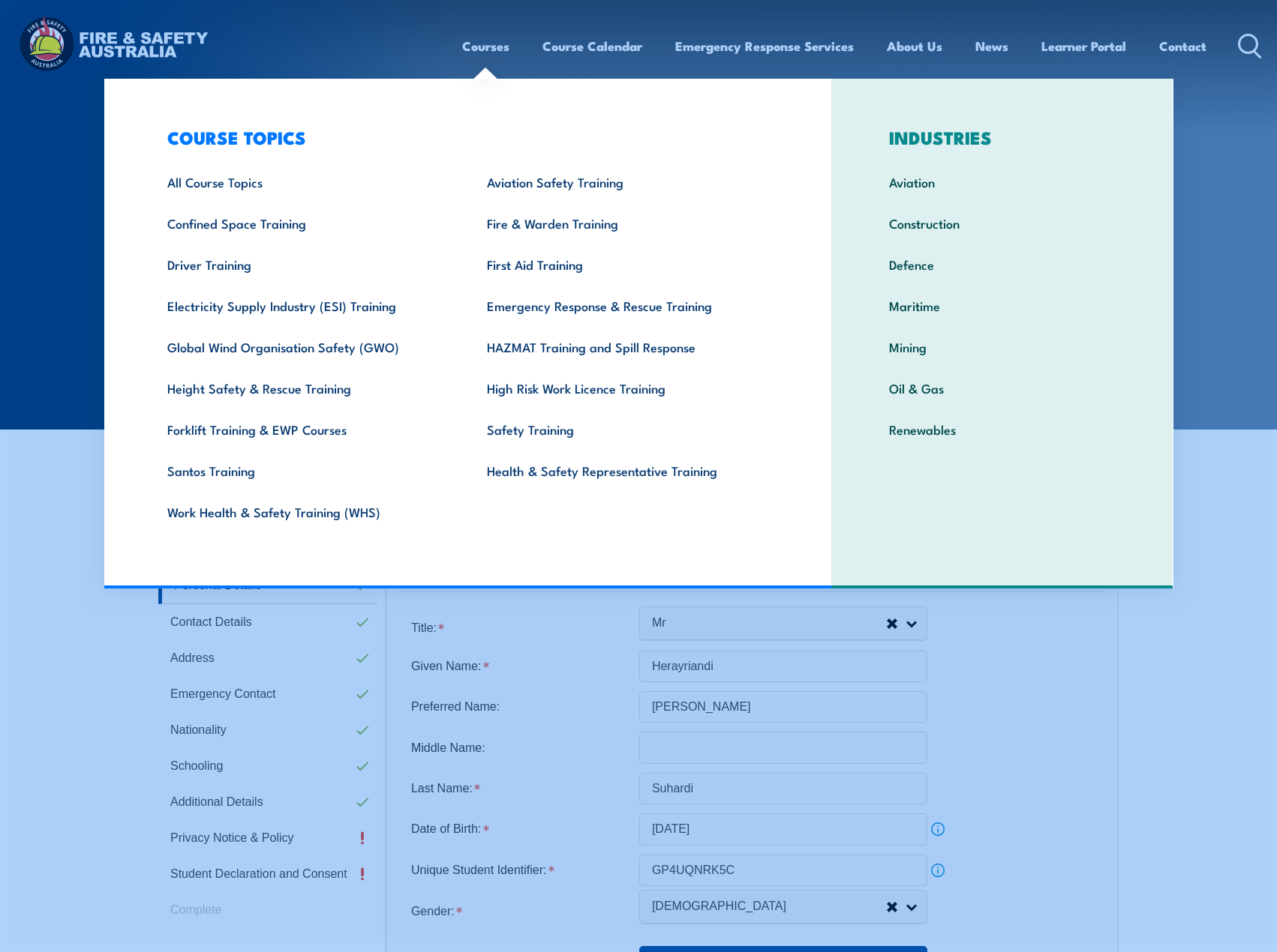
select select "Mr"
select select "M"
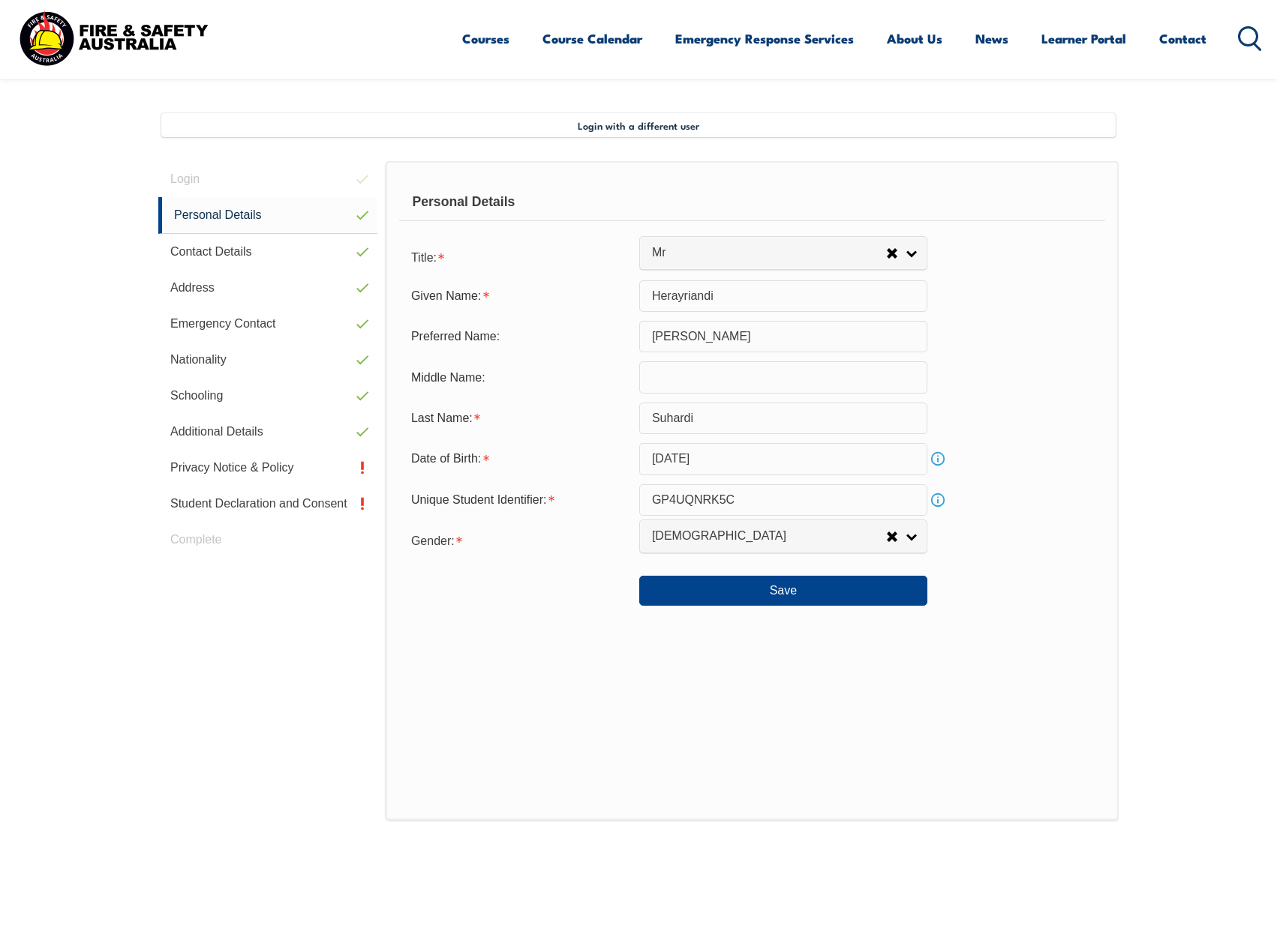
scroll to position [409, 0]
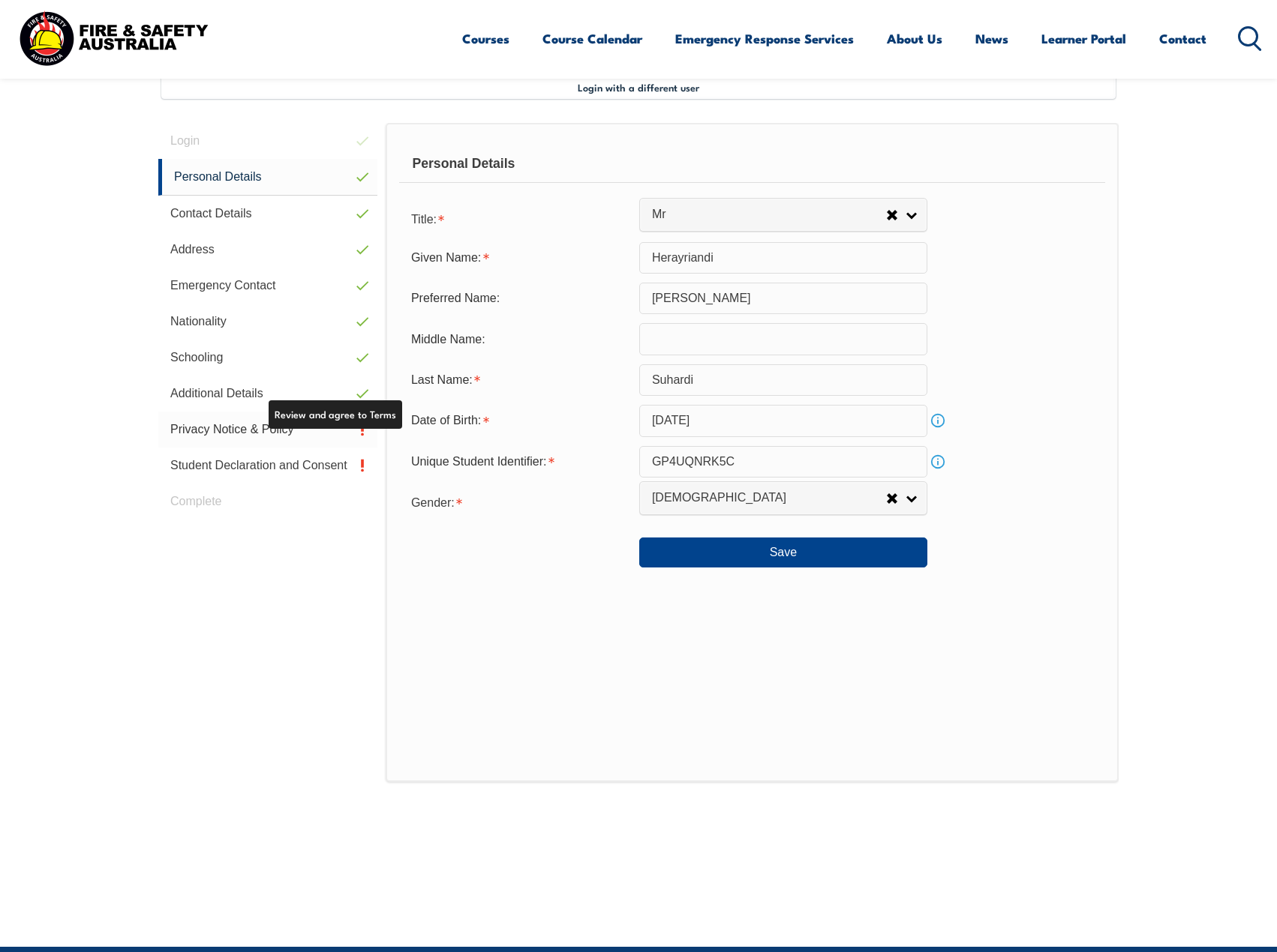
click at [251, 431] on link "Privacy Notice & Policy" at bounding box center [267, 429] width 219 height 36
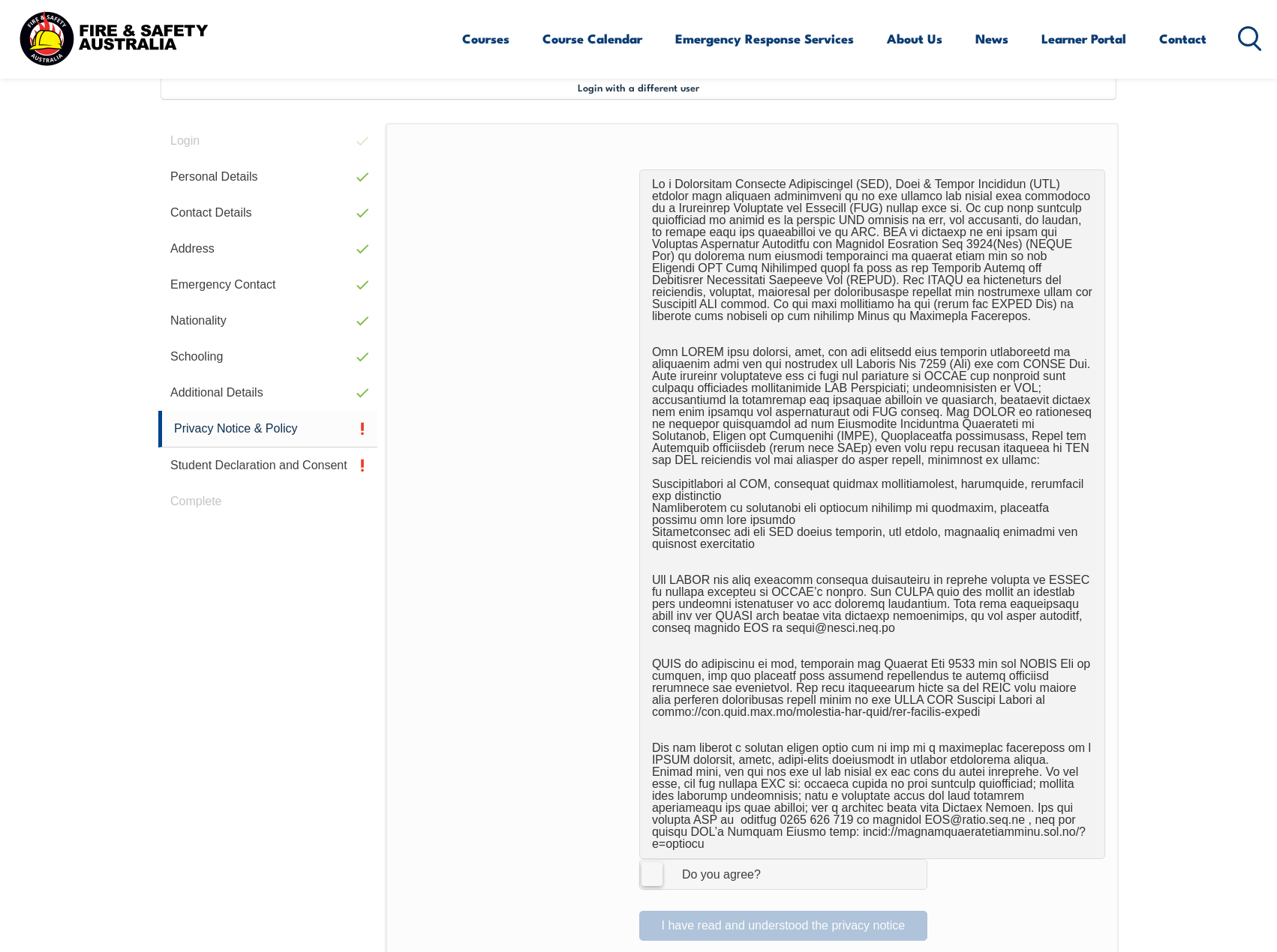
click at [642, 859] on label "I Agree Do you agree?" at bounding box center [783, 874] width 288 height 30
click at [772, 860] on input "I Agree Do you agree?" at bounding box center [785, 874] width 25 height 28
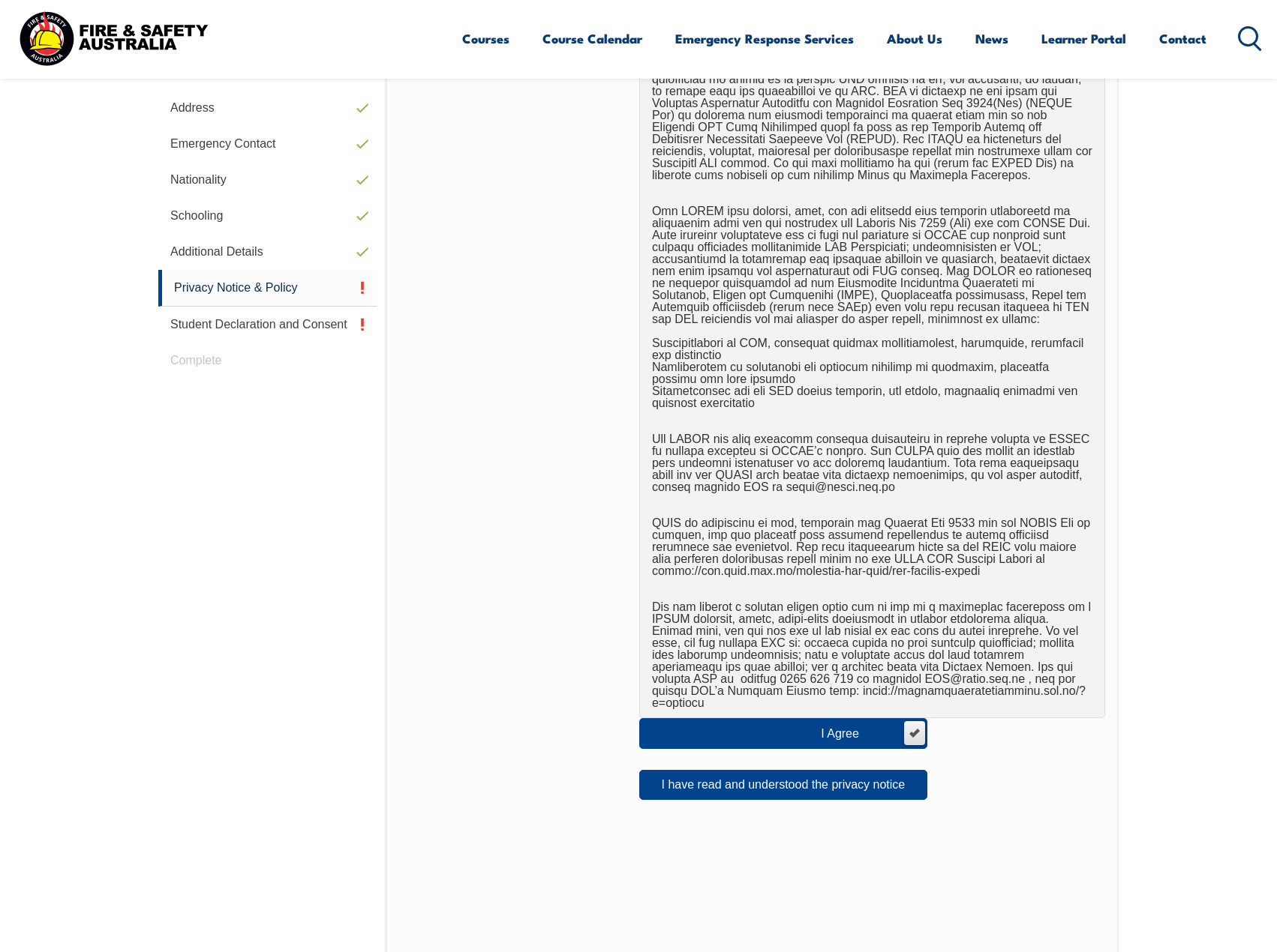
scroll to position [559, 0]
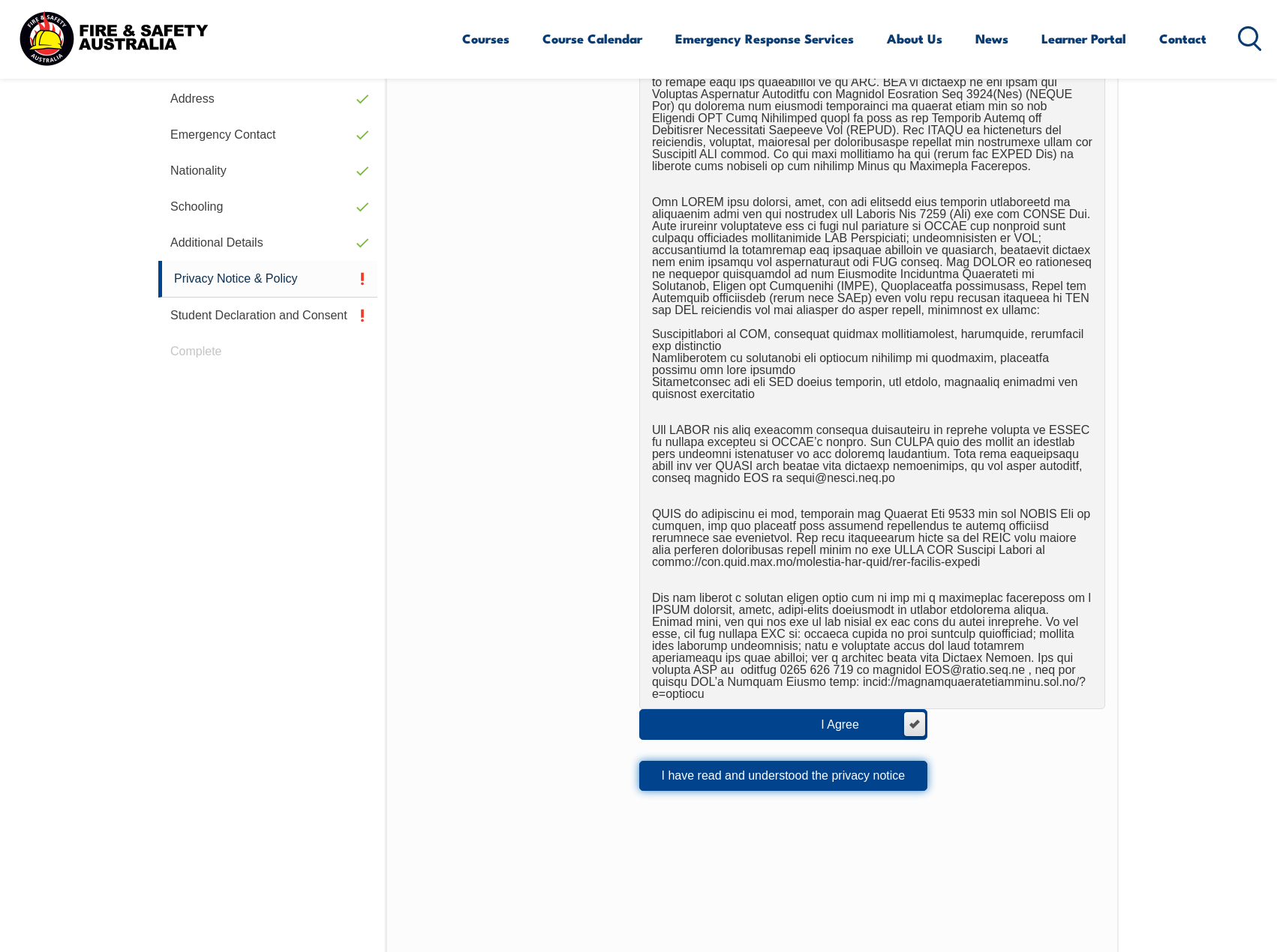
click at [878, 771] on button "I have read and understood the privacy notice" at bounding box center [783, 776] width 288 height 30
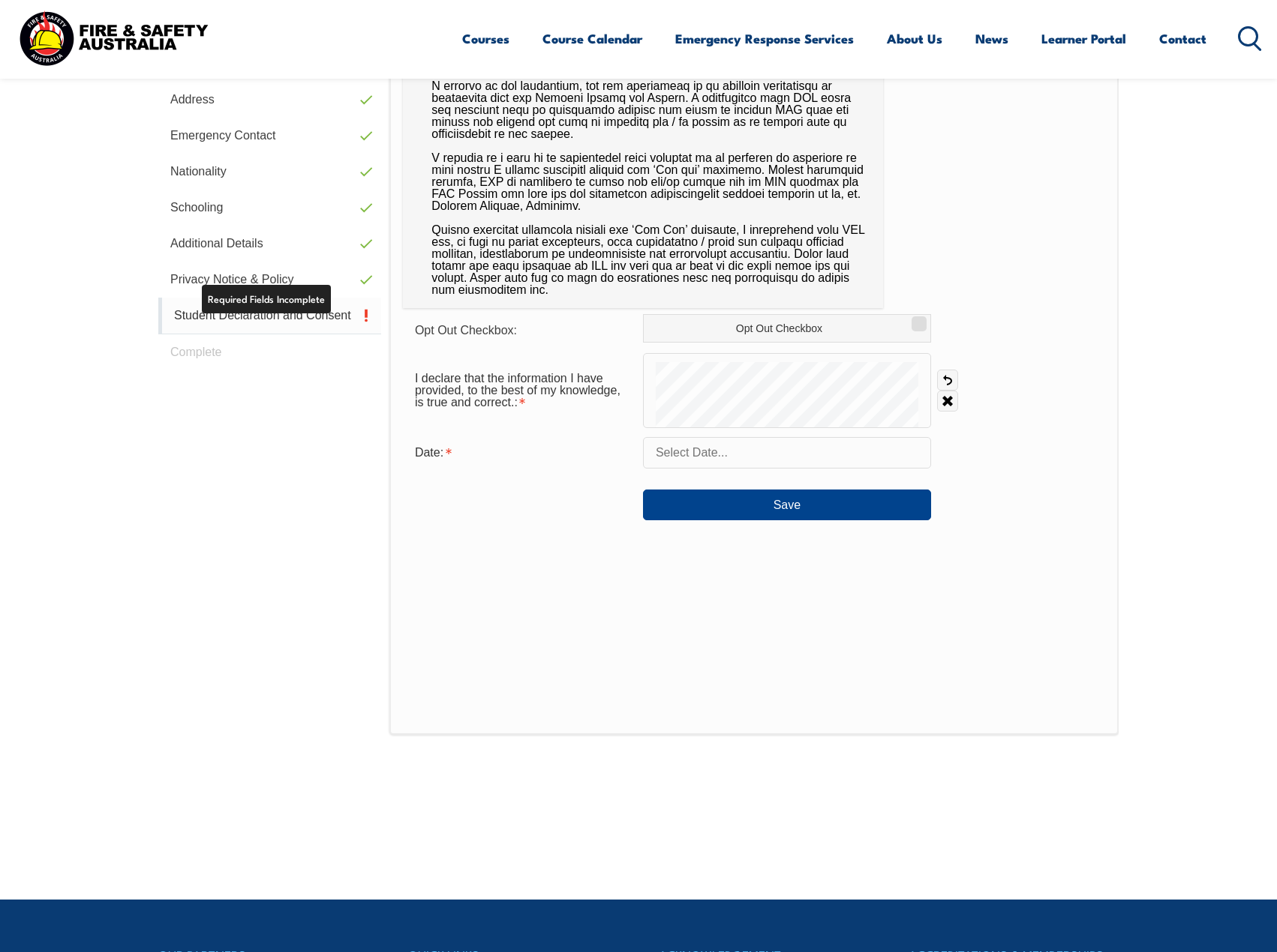
click at [306, 315] on link "Student Declaration and Consent" at bounding box center [269, 316] width 223 height 37
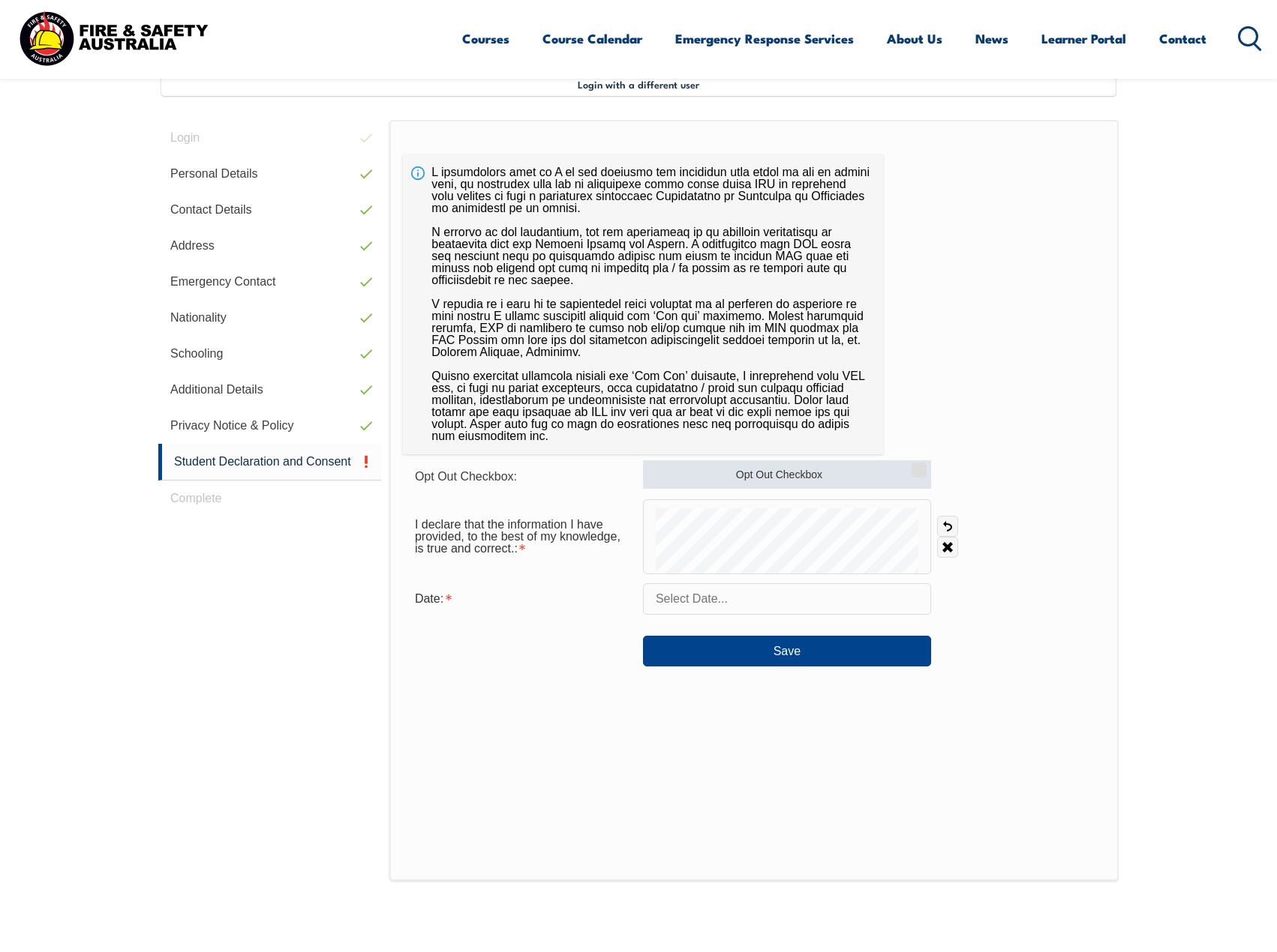
scroll to position [409, 0]
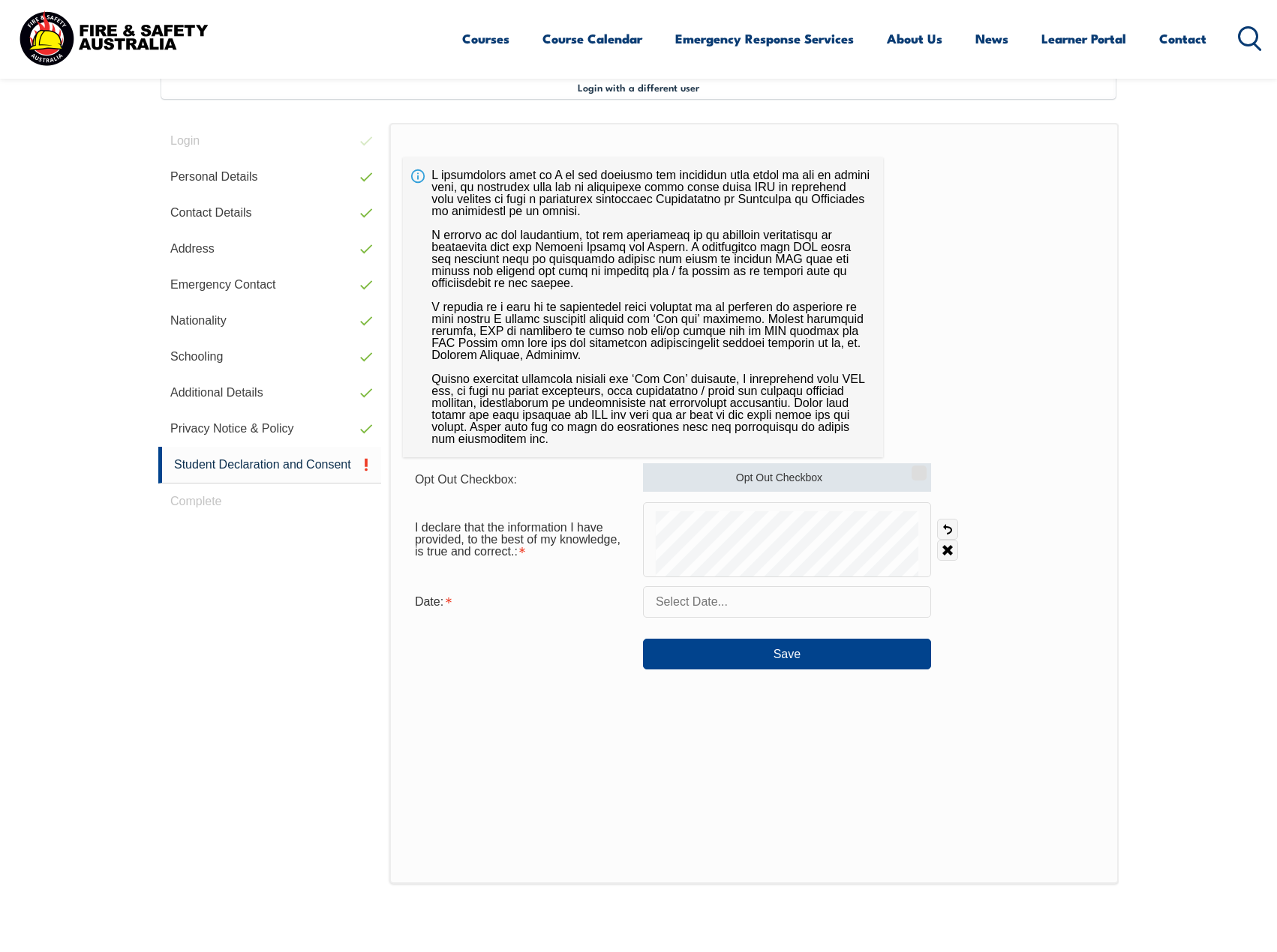
click at [915, 469] on input "Opt Out Checkbox" at bounding box center [916, 468] width 9 height 2
checkbox input "true"
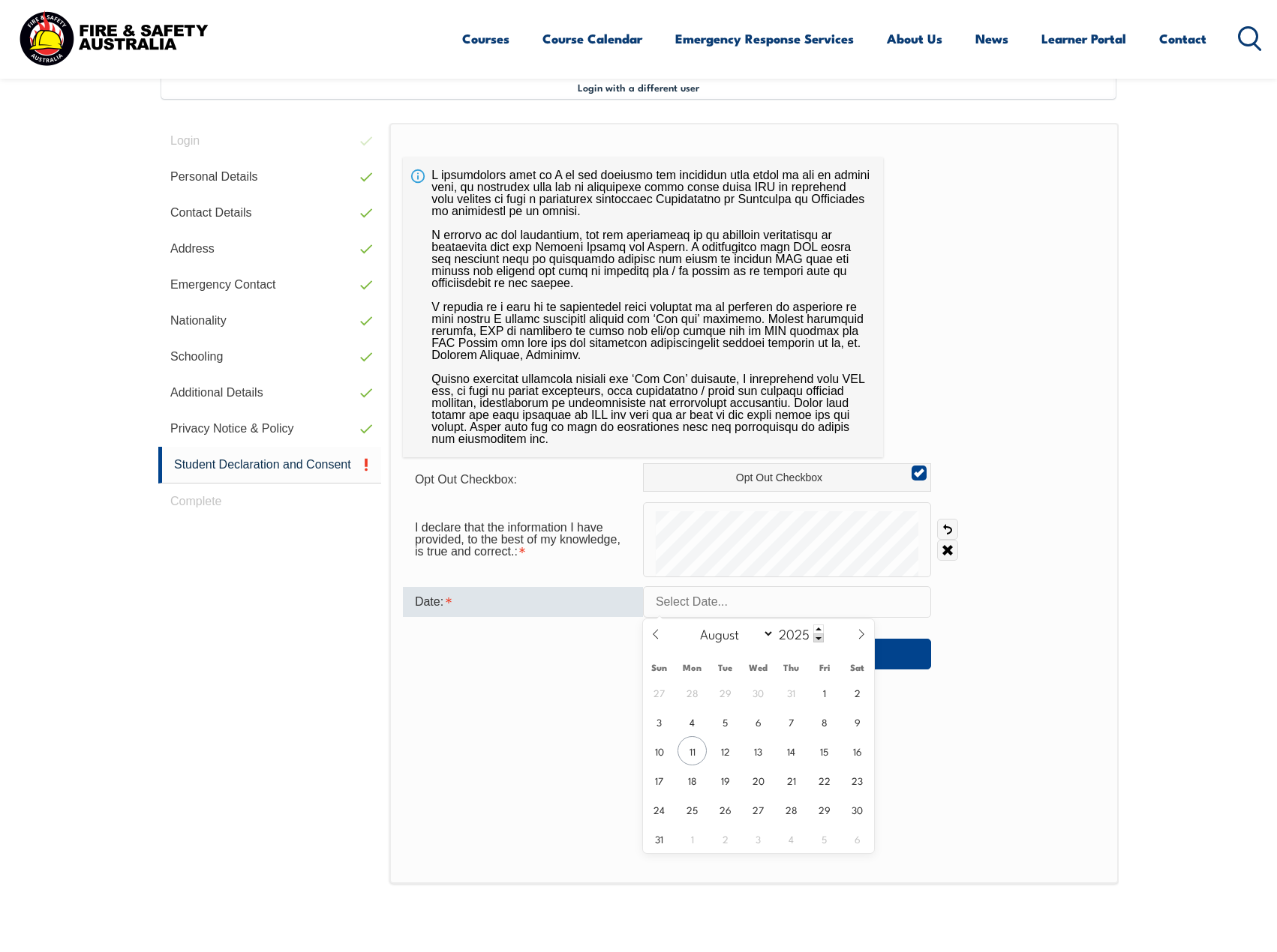
click at [718, 593] on input "text" at bounding box center [786, 601] width 288 height 32
click at [692, 753] on span "11" at bounding box center [692, 751] width 29 height 29
type input "August 11, 2025"
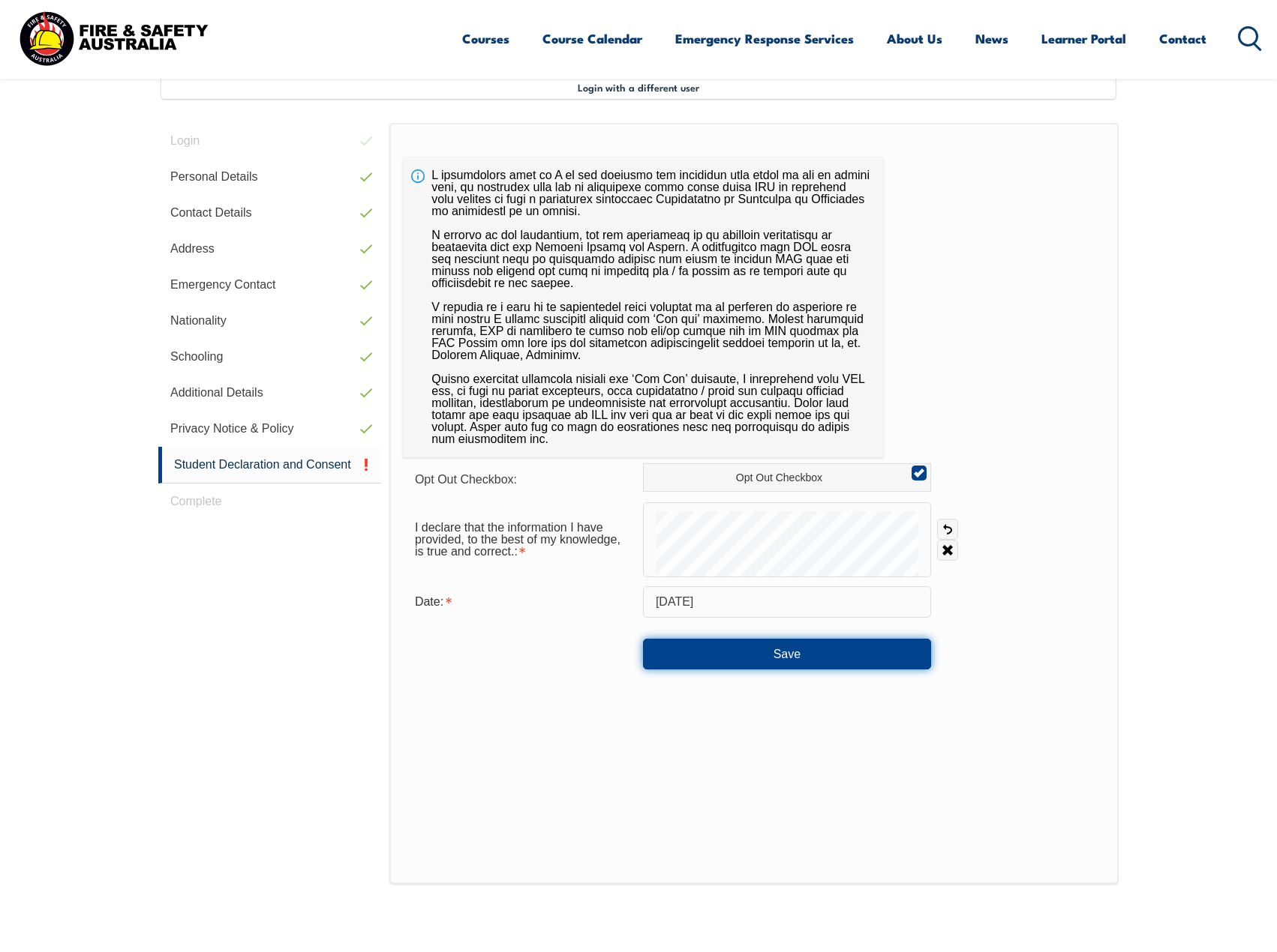
click at [857, 662] on button "Save" at bounding box center [786, 654] width 288 height 30
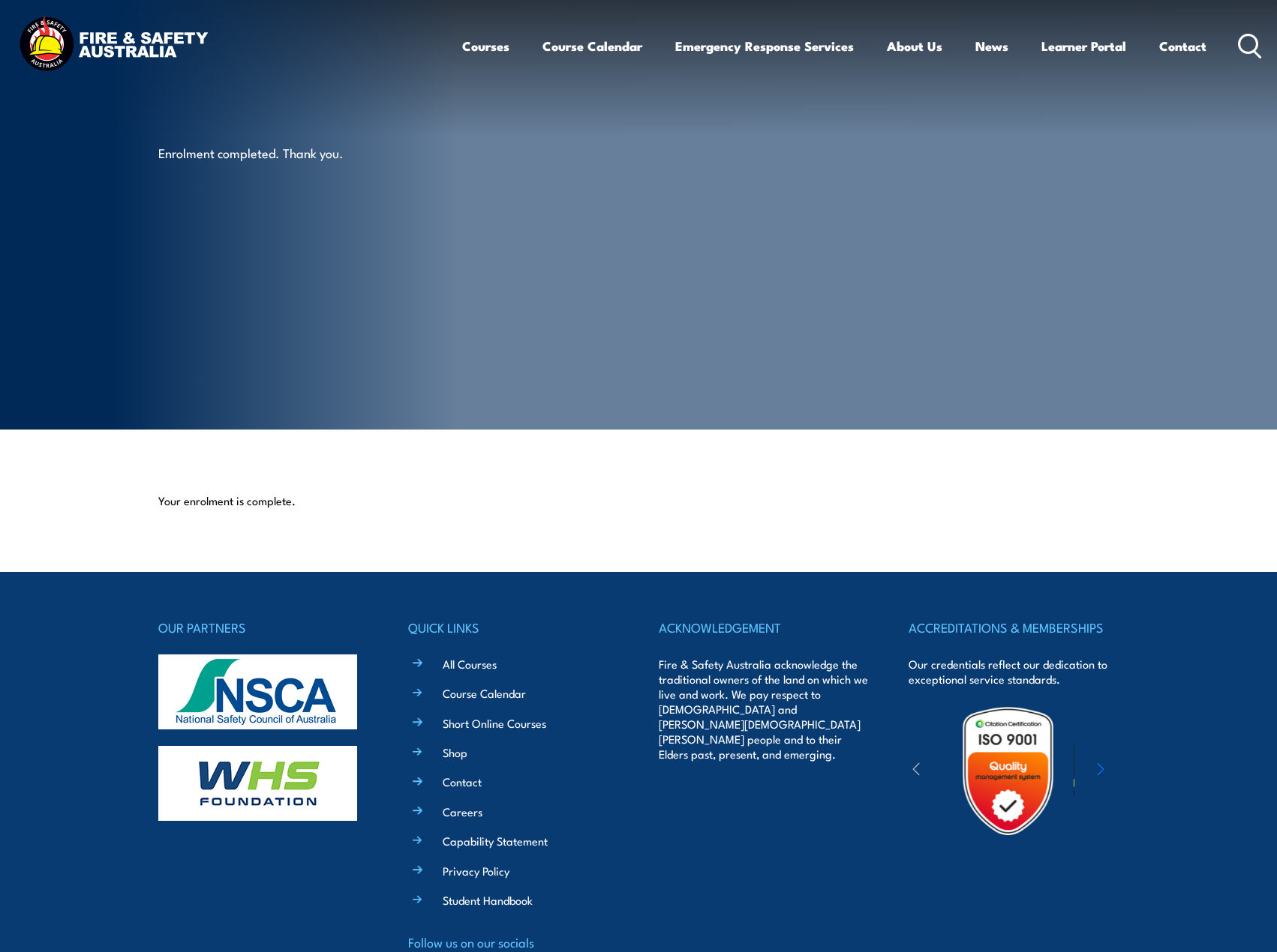
click at [761, 187] on article "Enrolment completed. Thank you." at bounding box center [638, 215] width 960 height 430
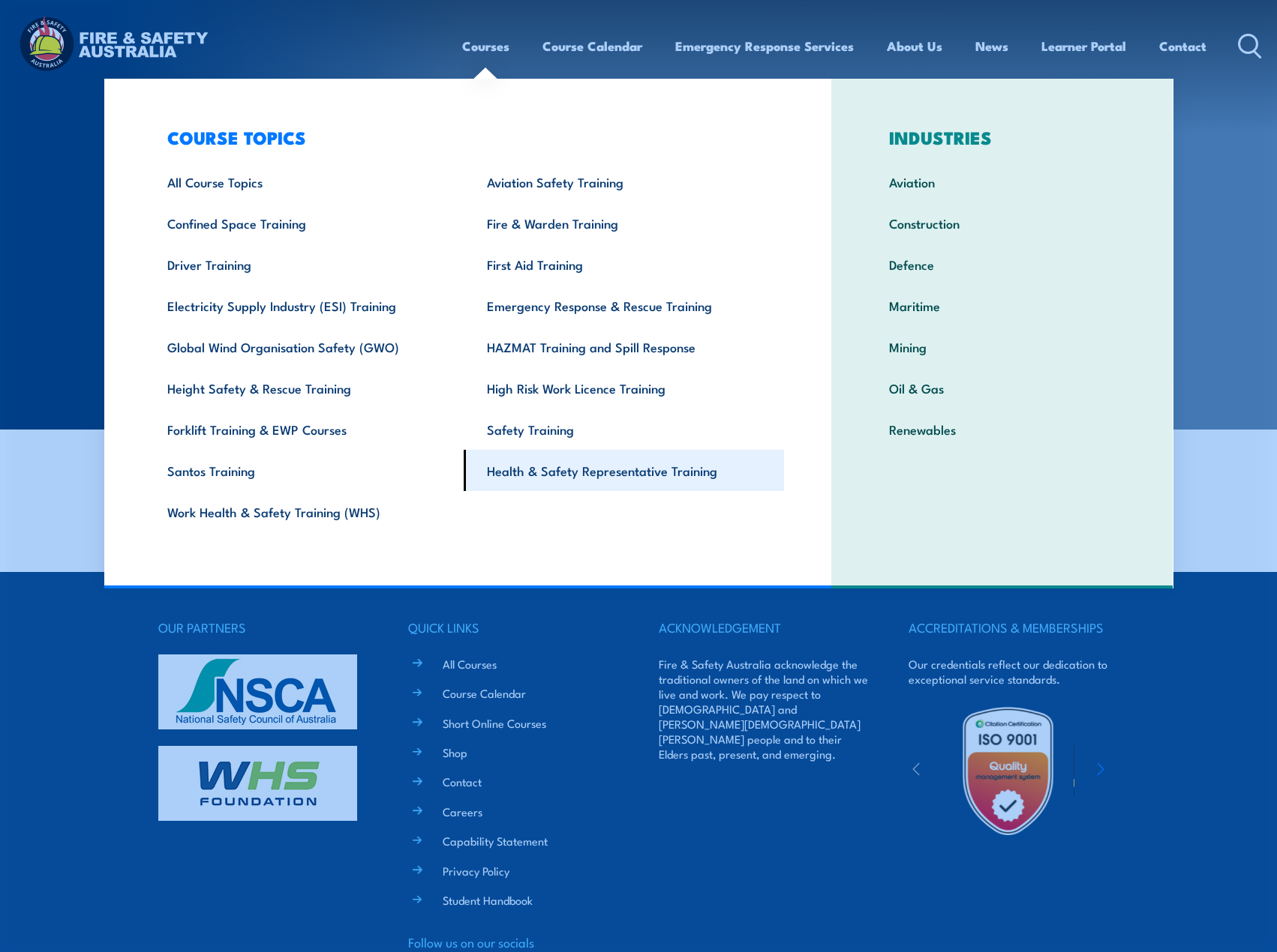
click at [584, 480] on link "Health & Safety Representative Training" at bounding box center [623, 470] width 321 height 42
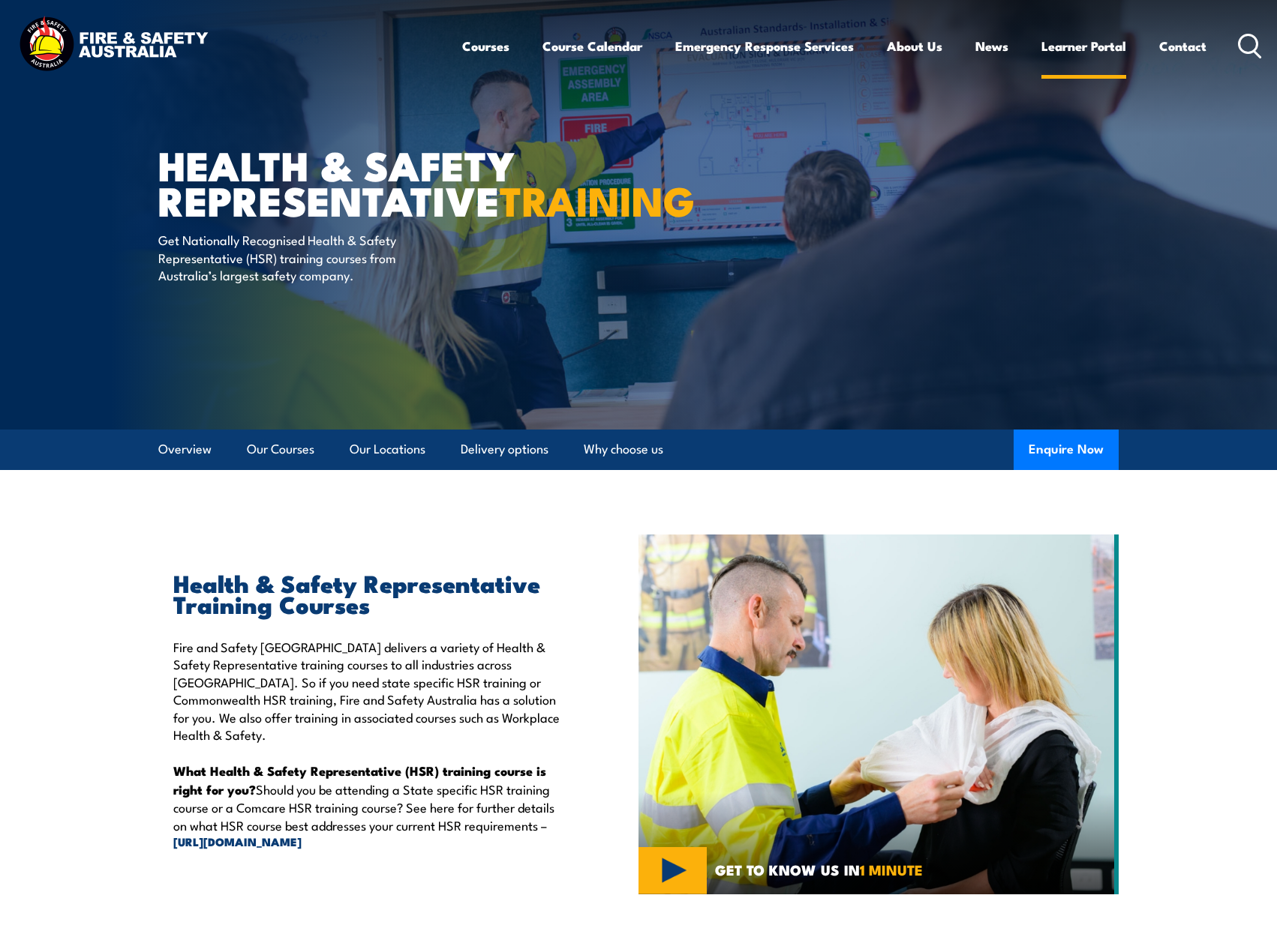
click at [1072, 48] on link "Learner Portal" at bounding box center [1083, 46] width 84 height 40
